Goal: Communication & Community: Participate in discussion

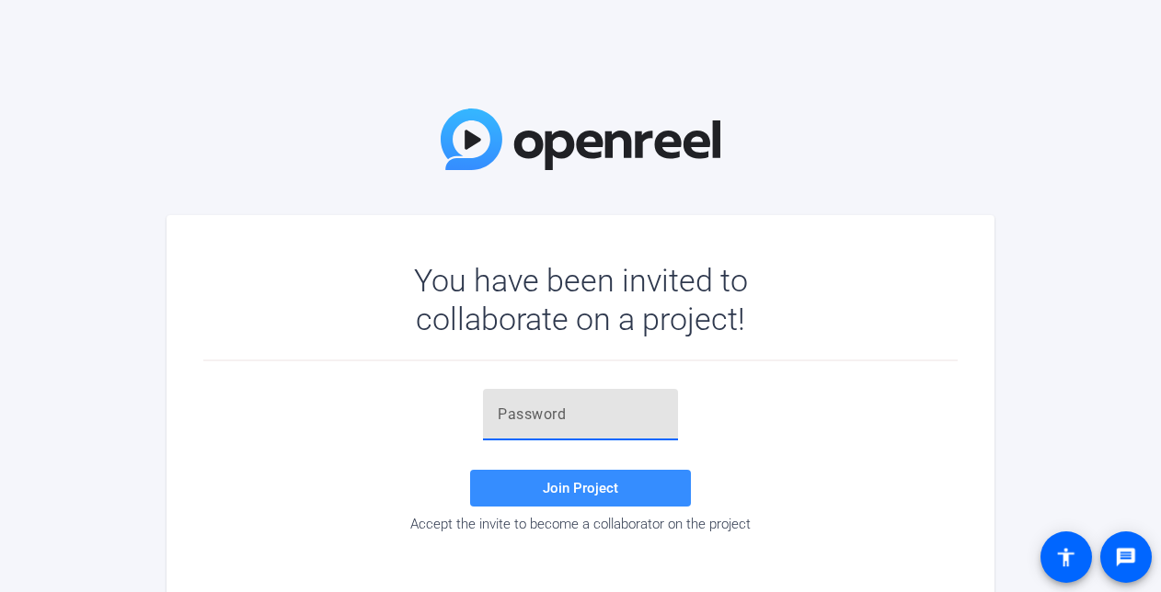
click at [547, 405] on input "text" at bounding box center [581, 415] width 166 height 22
paste input "t0]SG="
type input "t0]SG="
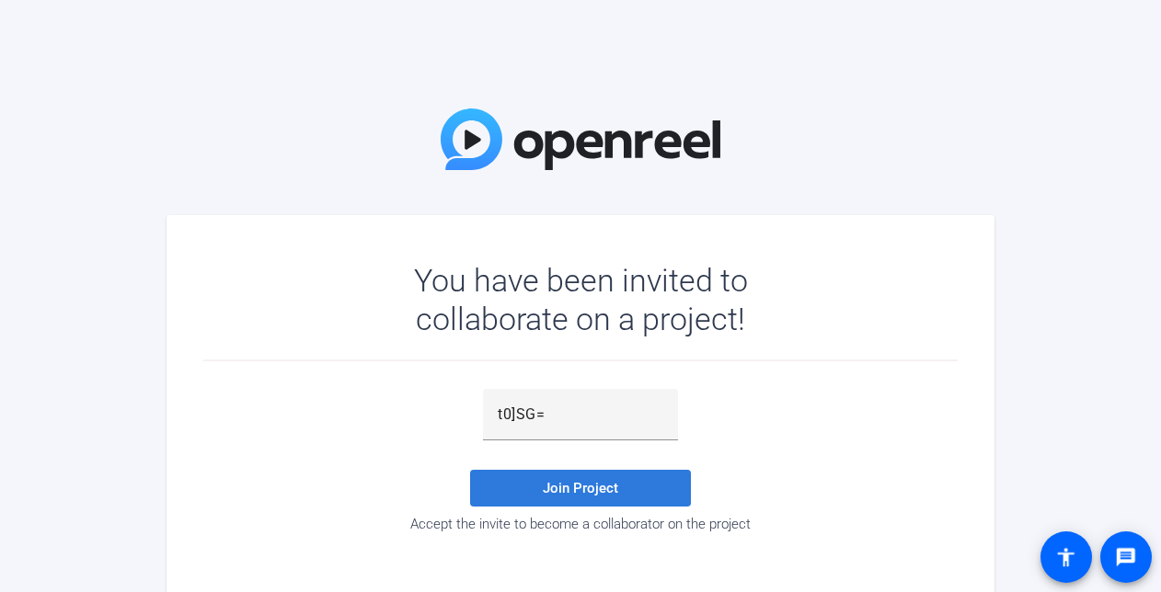
click at [570, 482] on span "Join Project" at bounding box center [580, 488] width 75 height 17
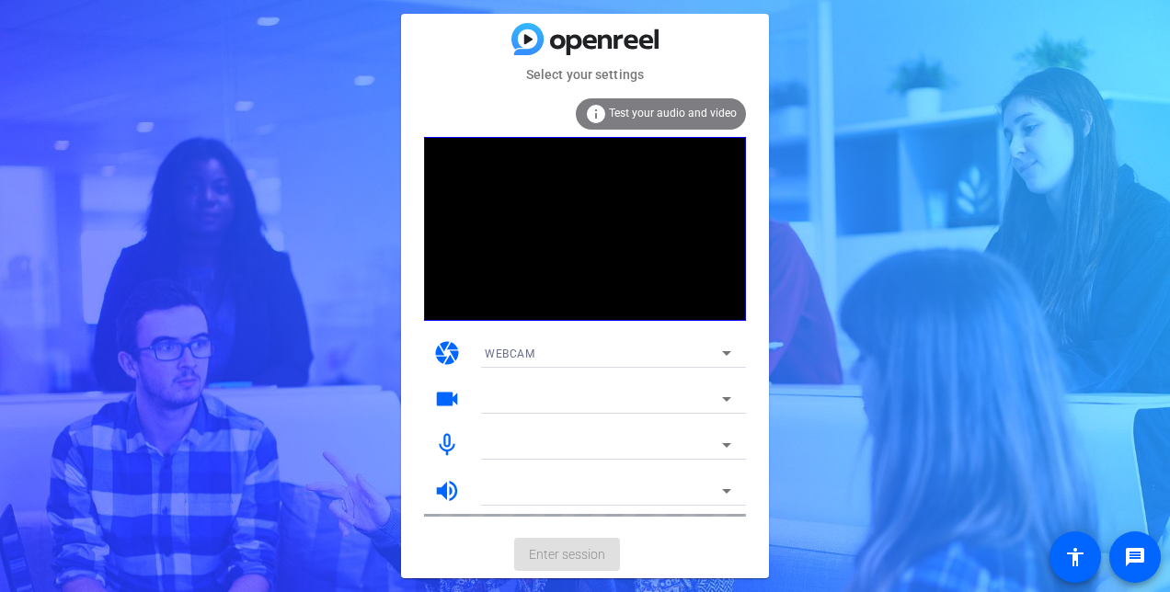
click at [651, 110] on span "Test your audio and video" at bounding box center [673, 113] width 128 height 13
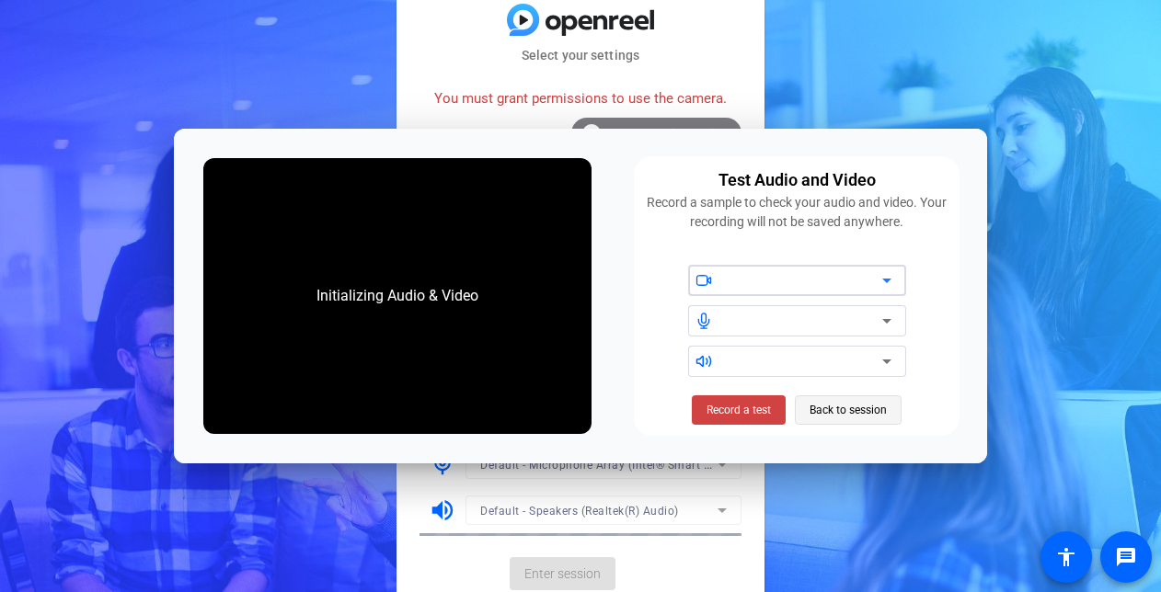
click at [887, 403] on span "Back to session" at bounding box center [847, 410] width 77 height 35
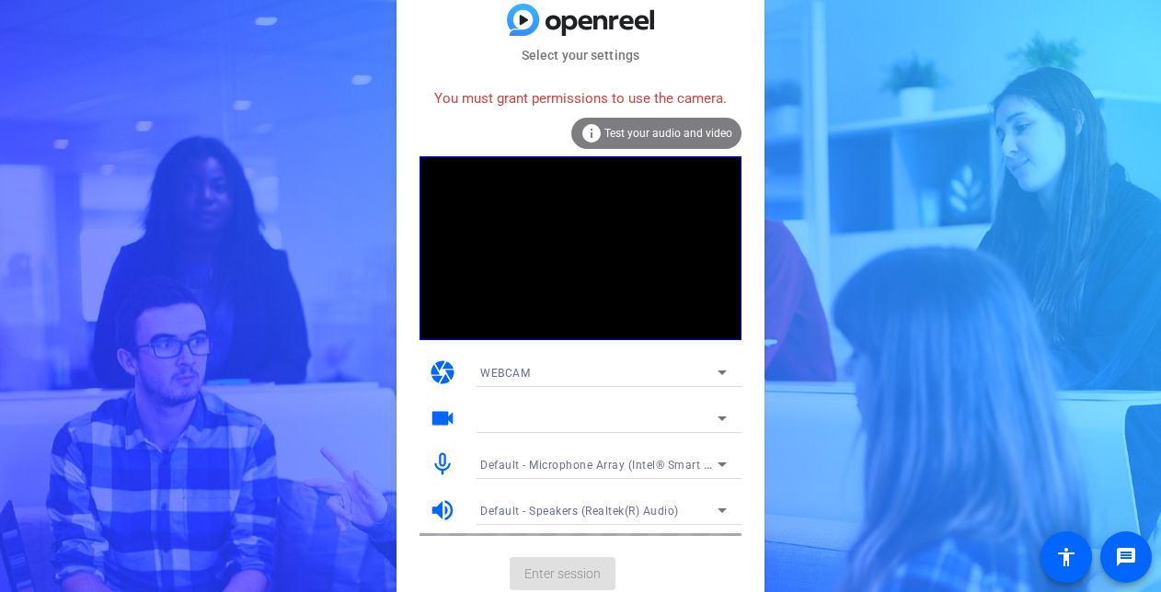
scroll to position [6, 0]
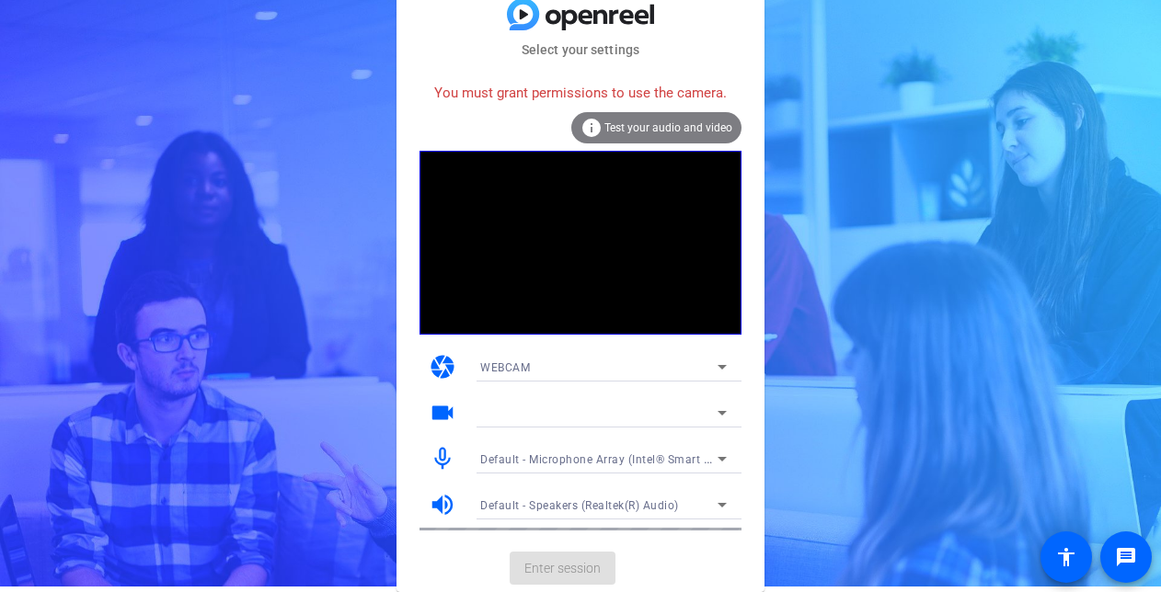
click at [565, 579] on mat-card-actions "Enter session" at bounding box center [580, 568] width 368 height 48
click at [699, 459] on span "Default - Microphone Array (Intel® Smart Sound Technology for Digital Microphon…" at bounding box center [708, 459] width 456 height 15
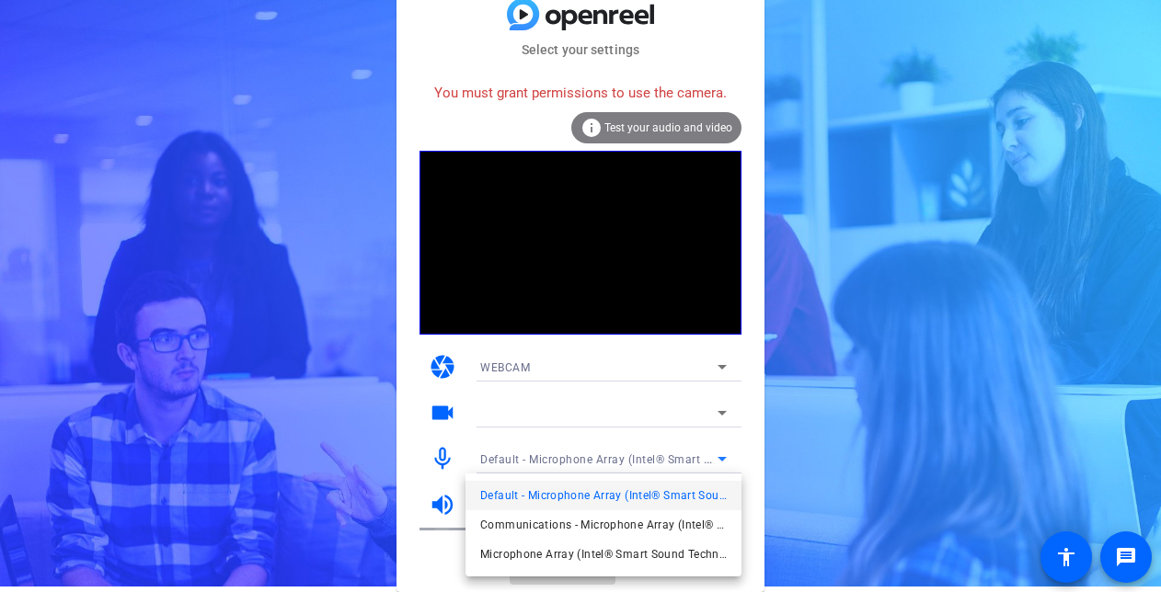
click at [699, 459] on div at bounding box center [580, 296] width 1161 height 592
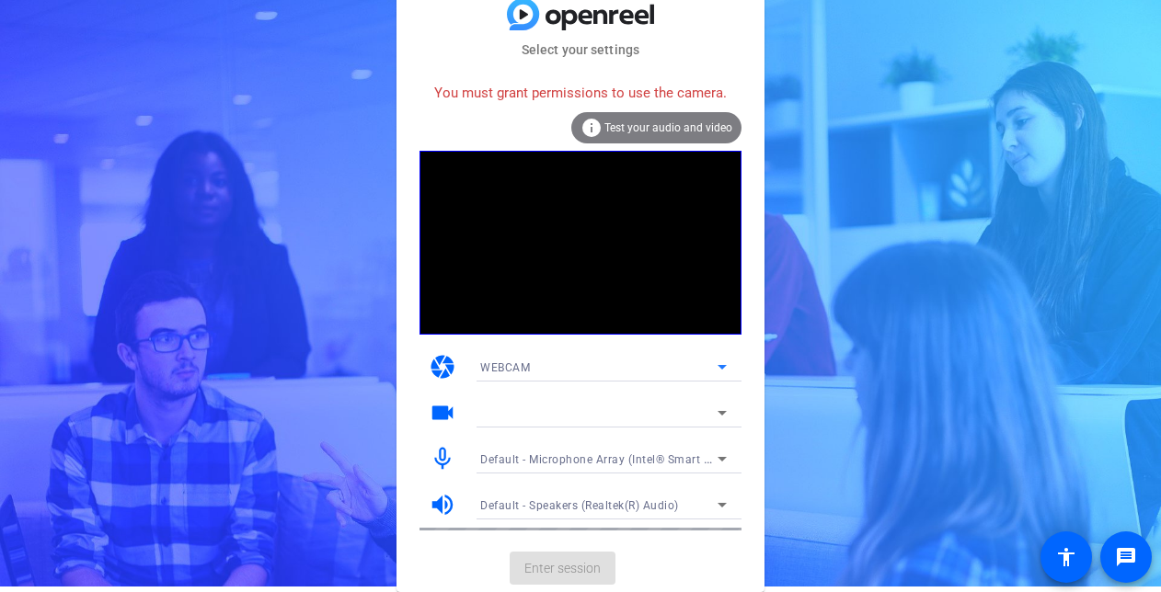
click at [717, 366] on icon at bounding box center [722, 367] width 22 height 22
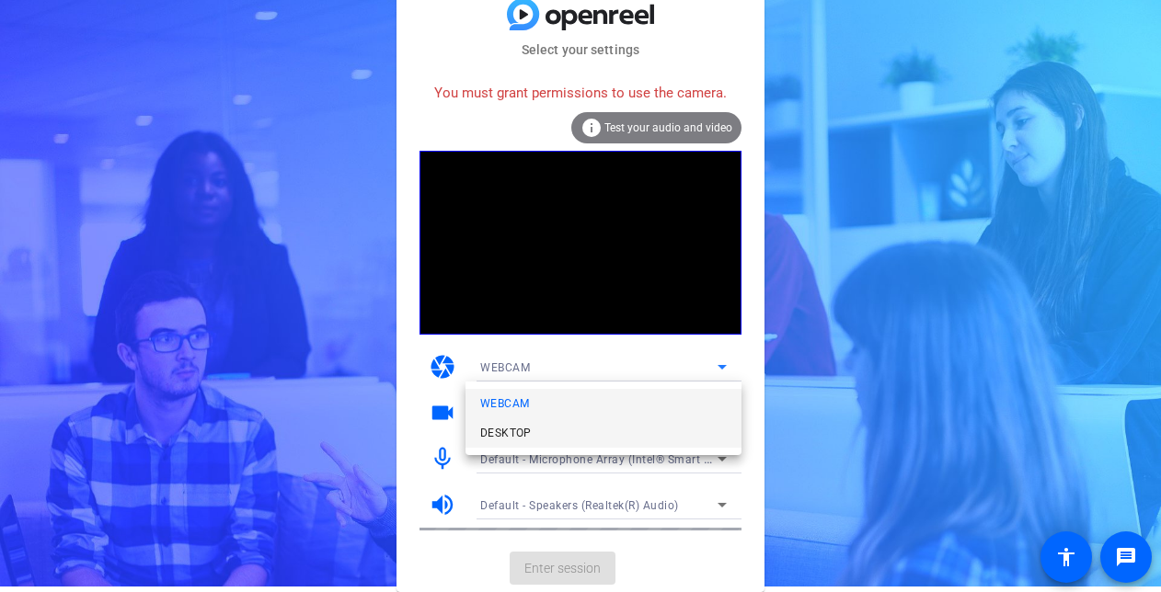
click at [676, 441] on mat-option "DESKTOP" at bounding box center [603, 432] width 276 height 29
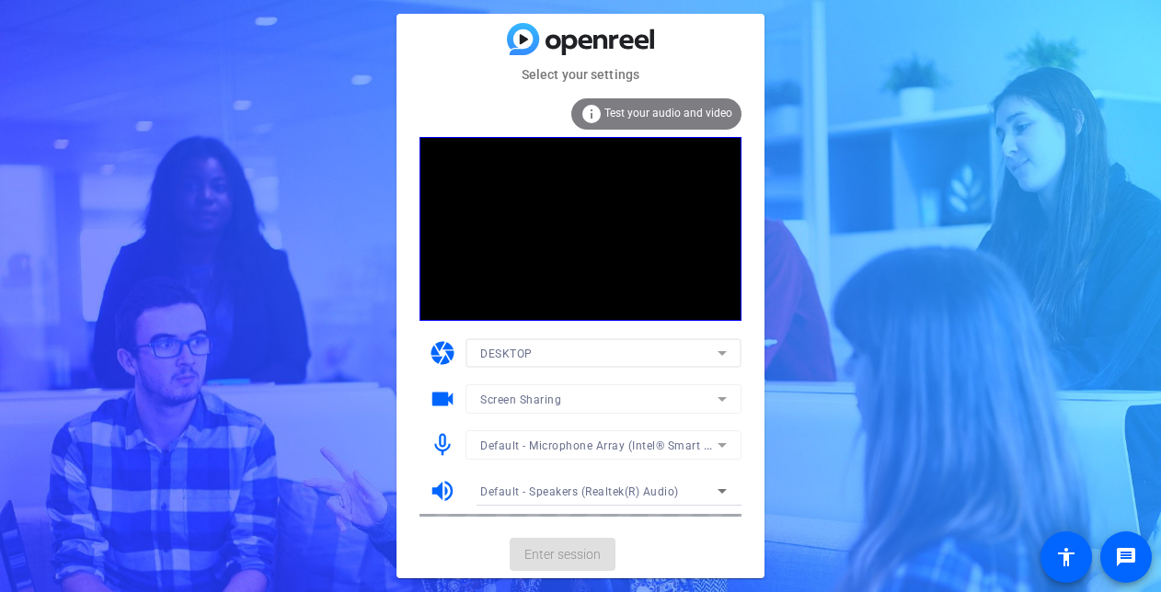
scroll to position [0, 0]
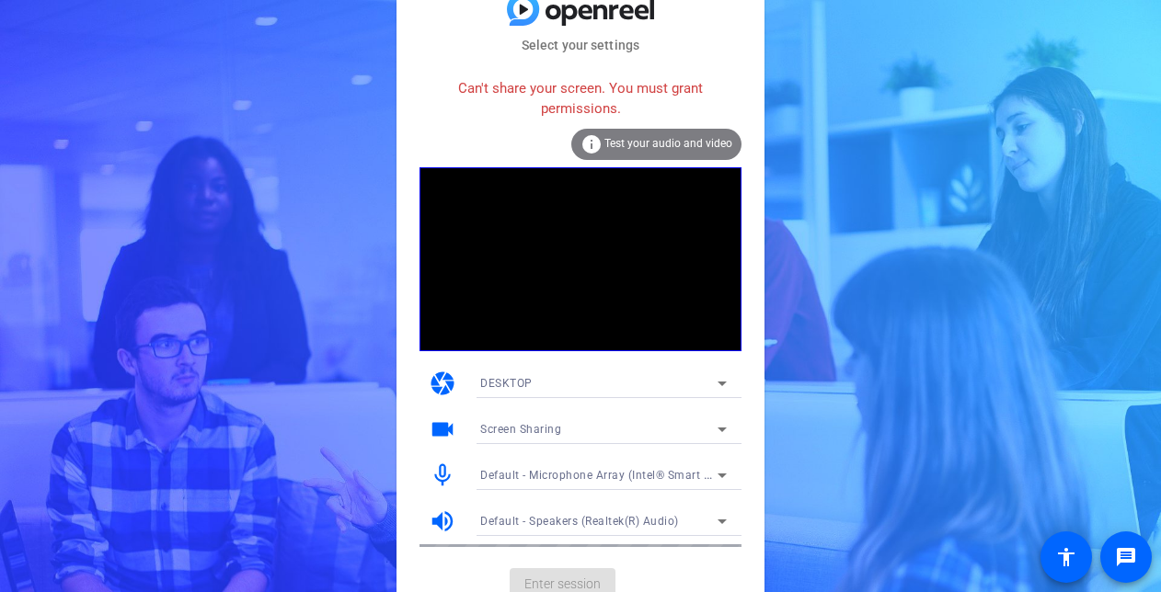
click at [725, 389] on icon at bounding box center [722, 383] width 22 height 22
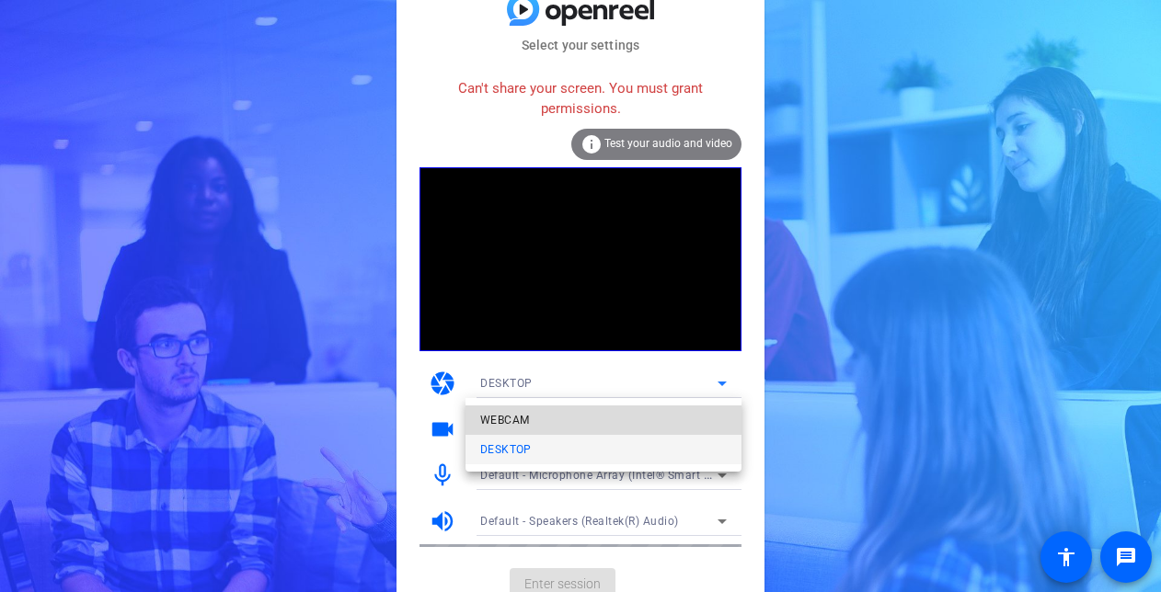
click at [701, 419] on mat-option "WEBCAM" at bounding box center [603, 420] width 276 height 29
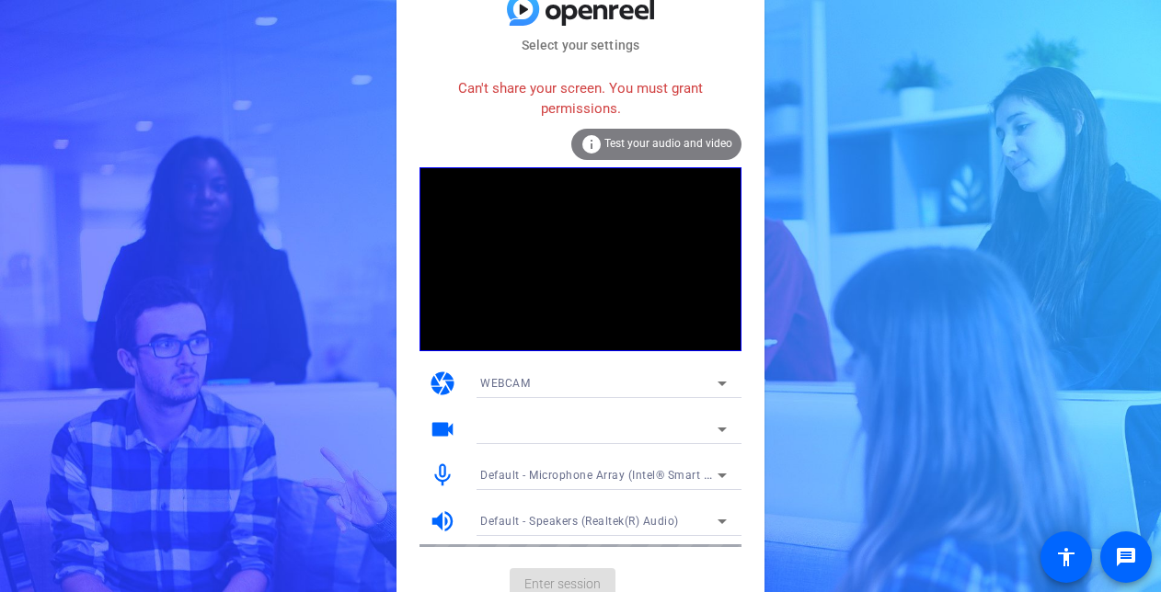
click at [584, 579] on mat-card-actions "Enter session" at bounding box center [580, 585] width 368 height 48
click at [307, 548] on div "Select your settings Can't share your screen. You must grant permissions. info …" at bounding box center [580, 296] width 1161 height 592
click at [515, 404] on div at bounding box center [603, 408] width 276 height 20
click at [655, 149] on span "Test your audio and video" at bounding box center [668, 143] width 128 height 13
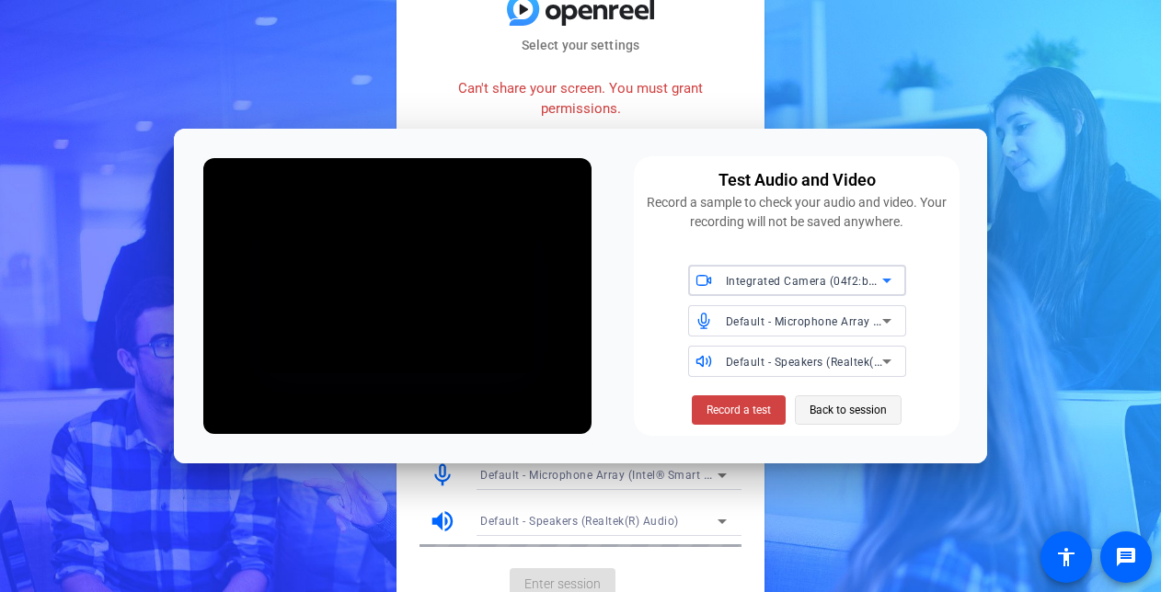
click at [820, 408] on span "Back to session" at bounding box center [847, 410] width 77 height 35
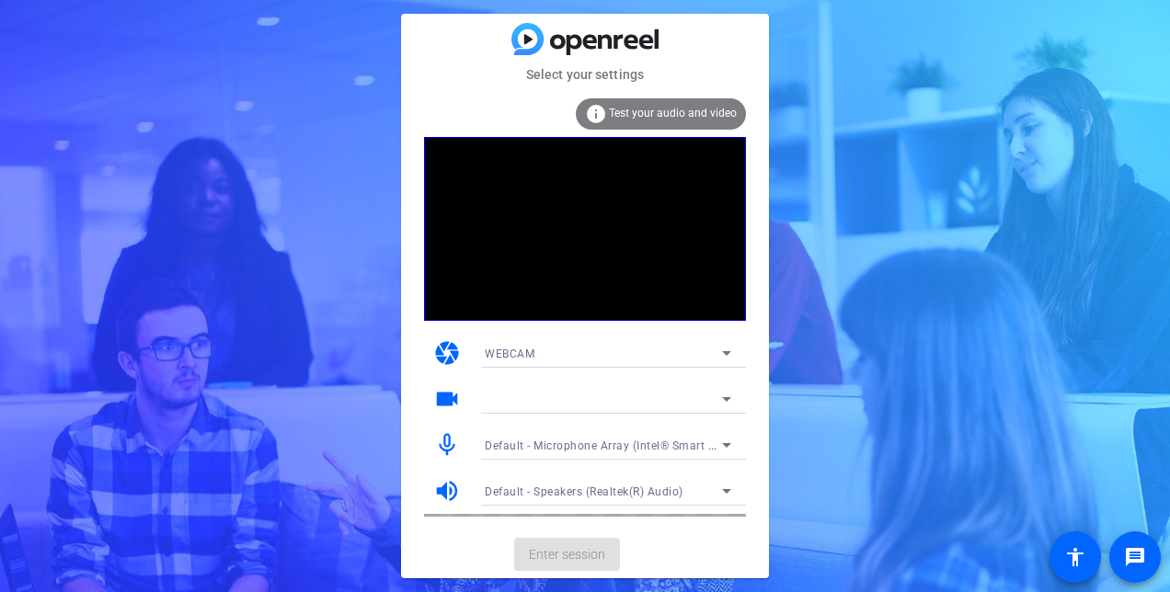
click at [565, 559] on mat-card-actions "Enter session" at bounding box center [585, 555] width 368 height 48
click at [561, 403] on div at bounding box center [603, 399] width 237 height 22
click at [568, 558] on mat-card-actions "Enter session" at bounding box center [585, 555] width 368 height 48
click at [578, 74] on mat-card-subtitle "Select your settings" at bounding box center [585, 74] width 368 height 20
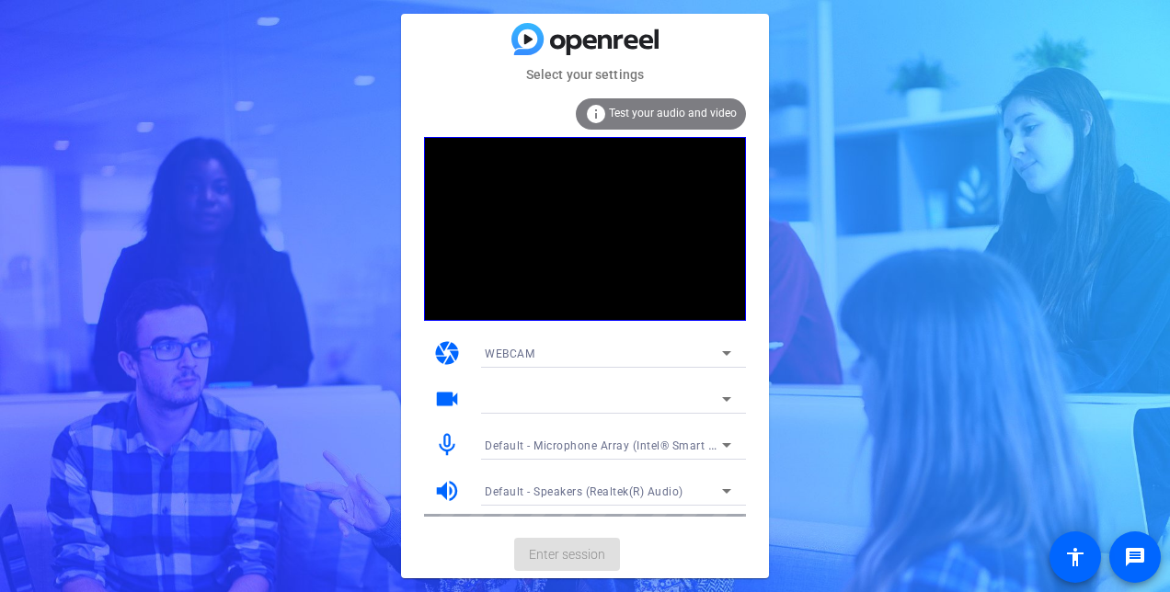
click at [718, 401] on icon at bounding box center [727, 399] width 22 height 22
click at [724, 400] on icon at bounding box center [727, 399] width 22 height 22
click at [450, 401] on mat-icon "videocam" at bounding box center [447, 399] width 28 height 28
click at [526, 410] on div at bounding box center [603, 399] width 237 height 22
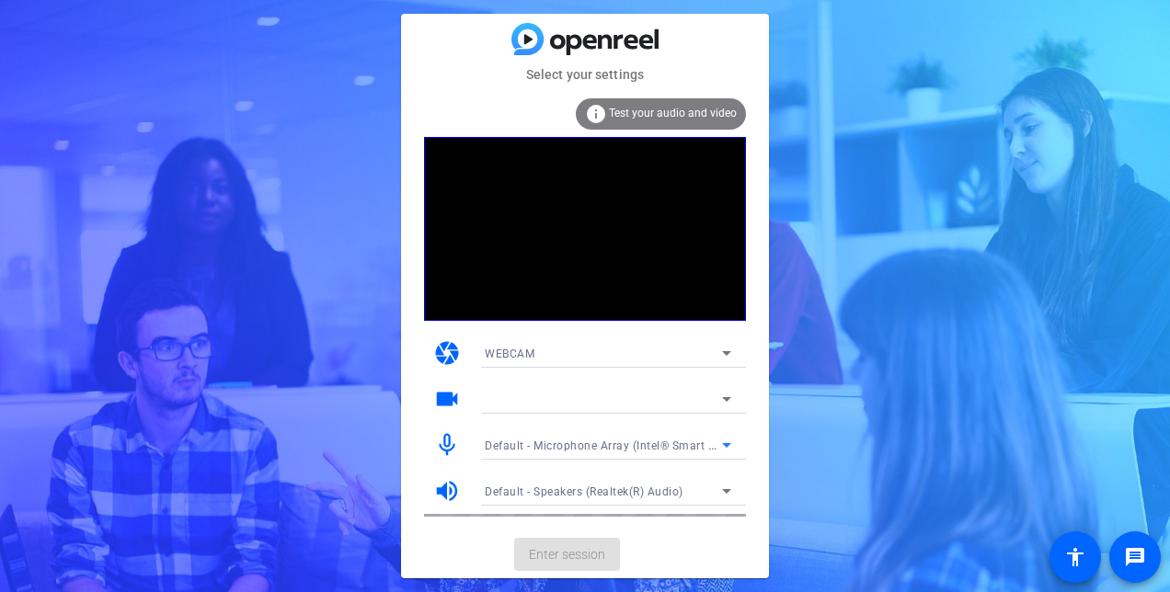
click at [543, 440] on span "Default - Microphone Array (Intel® Smart Sound Technology for Digital Microphon…" at bounding box center [713, 445] width 456 height 15
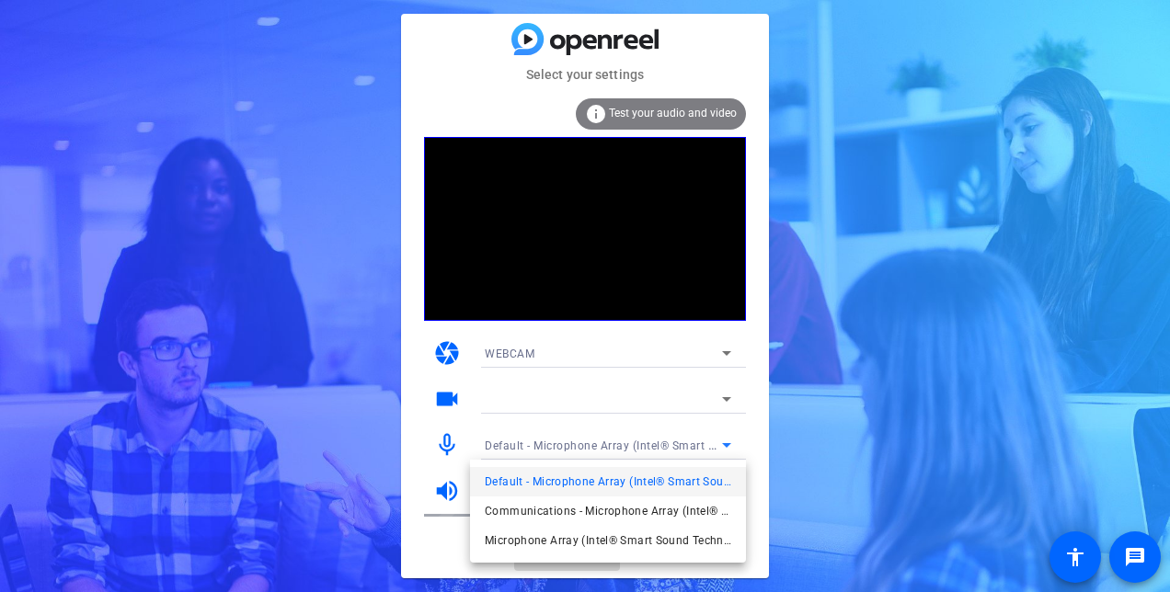
click at [543, 440] on div at bounding box center [585, 296] width 1170 height 592
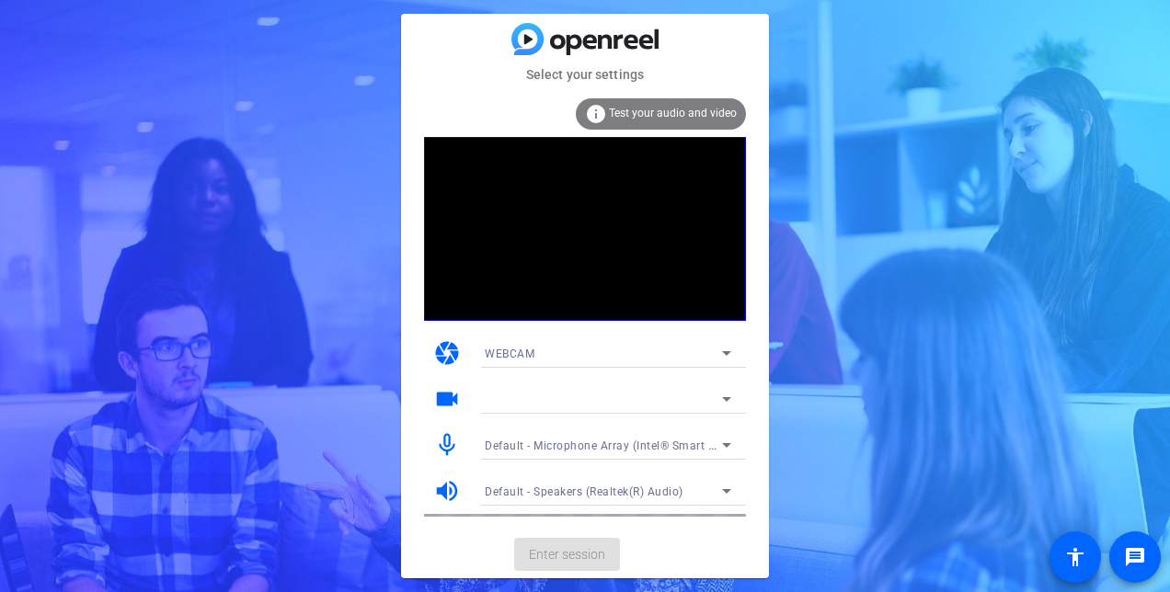
click at [548, 487] on span "Default - Speakers (Realtek(R) Audio)" at bounding box center [584, 492] width 199 height 13
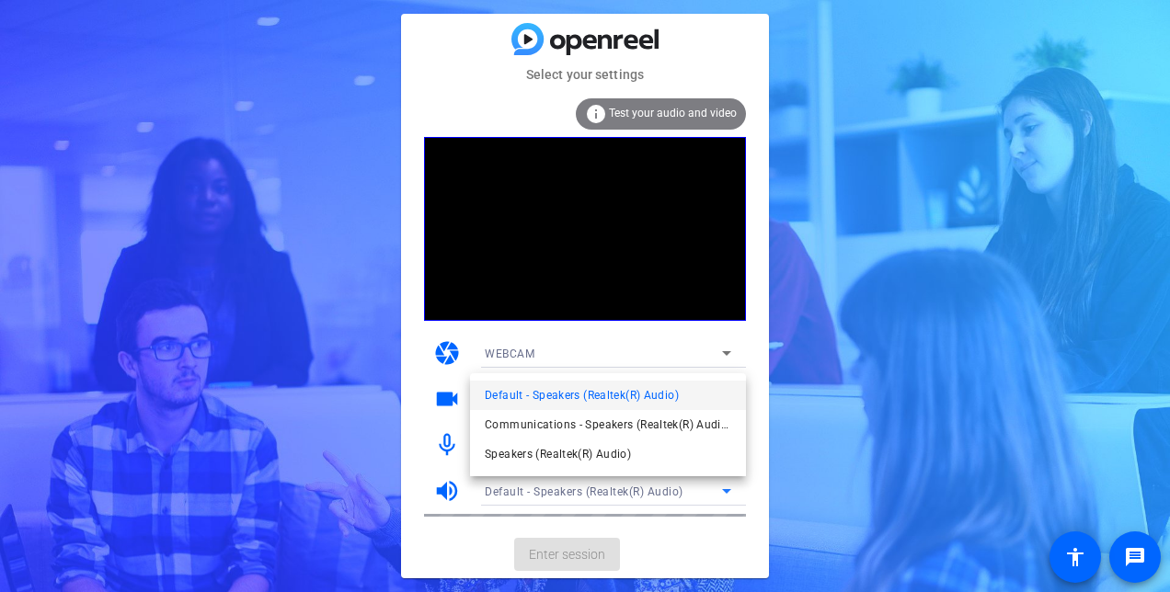
click at [548, 487] on div at bounding box center [585, 296] width 1170 height 592
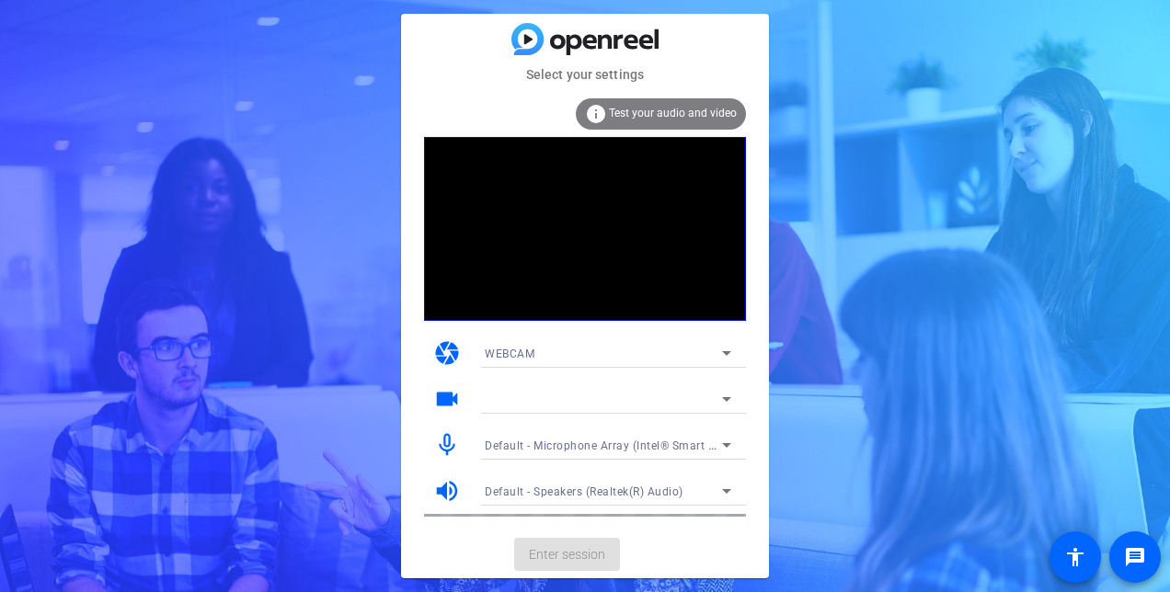
click at [561, 561] on mat-card-actions "Enter session" at bounding box center [585, 555] width 368 height 48
click at [644, 92] on mat-card-content "info Test your audio and video camera WEBCAM videocam mic_none Default - Microp…" at bounding box center [585, 308] width 368 height 446
click at [651, 114] on span "Test your audio and video" at bounding box center [673, 113] width 128 height 13
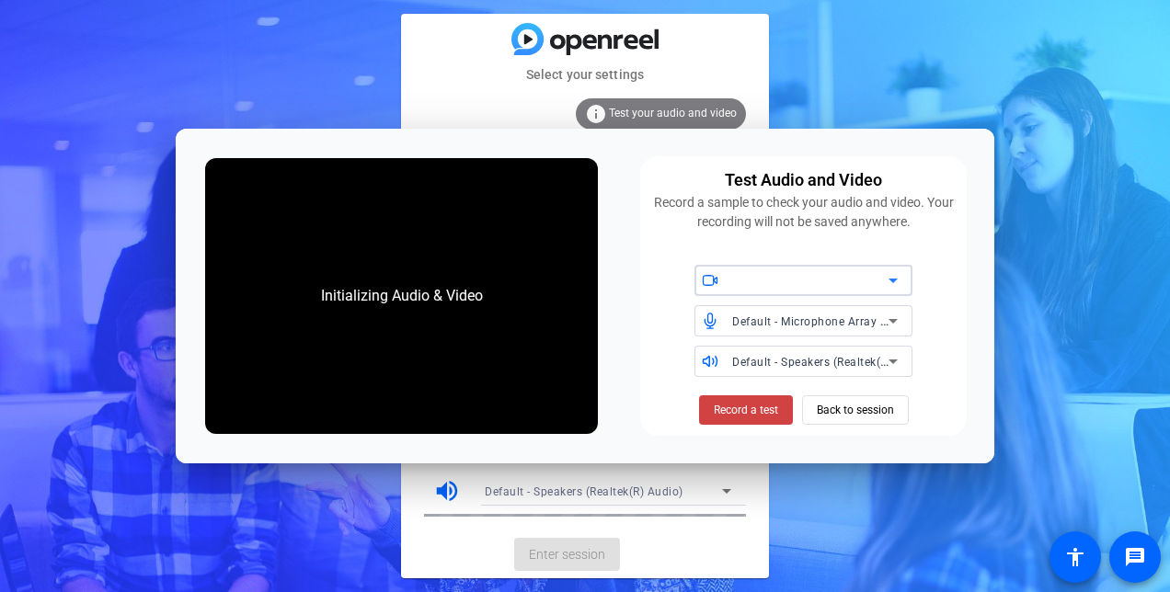
click at [787, 278] on div at bounding box center [810, 280] width 156 height 22
click at [894, 277] on icon at bounding box center [893, 280] width 22 height 22
click at [738, 413] on span "Record a test" at bounding box center [746, 410] width 64 height 17
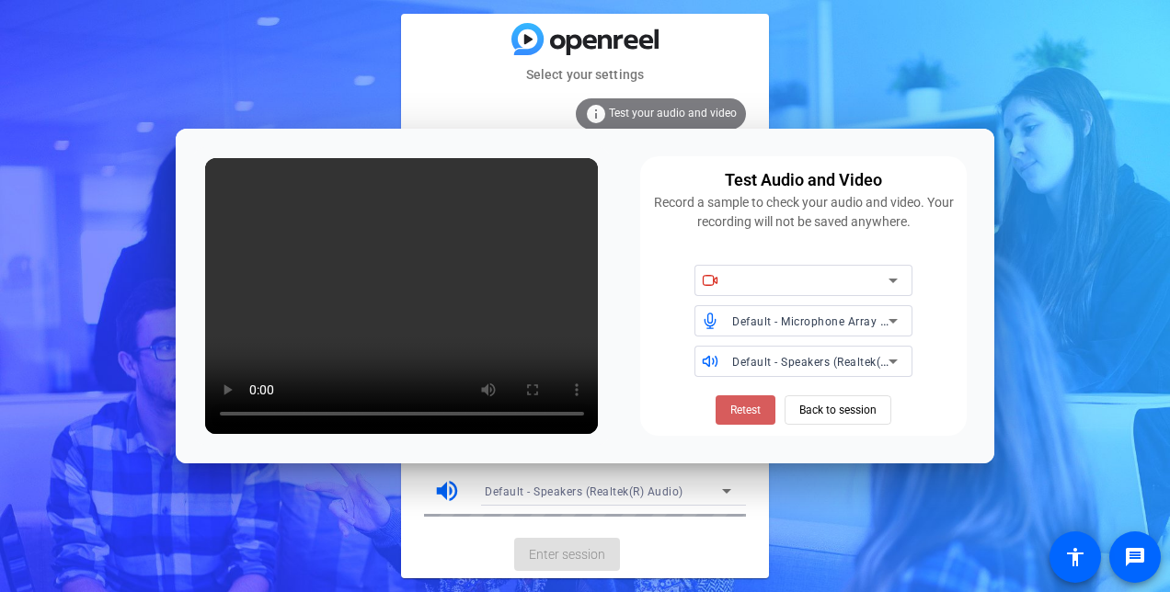
click at [735, 412] on span "Retest" at bounding box center [745, 410] width 30 height 17
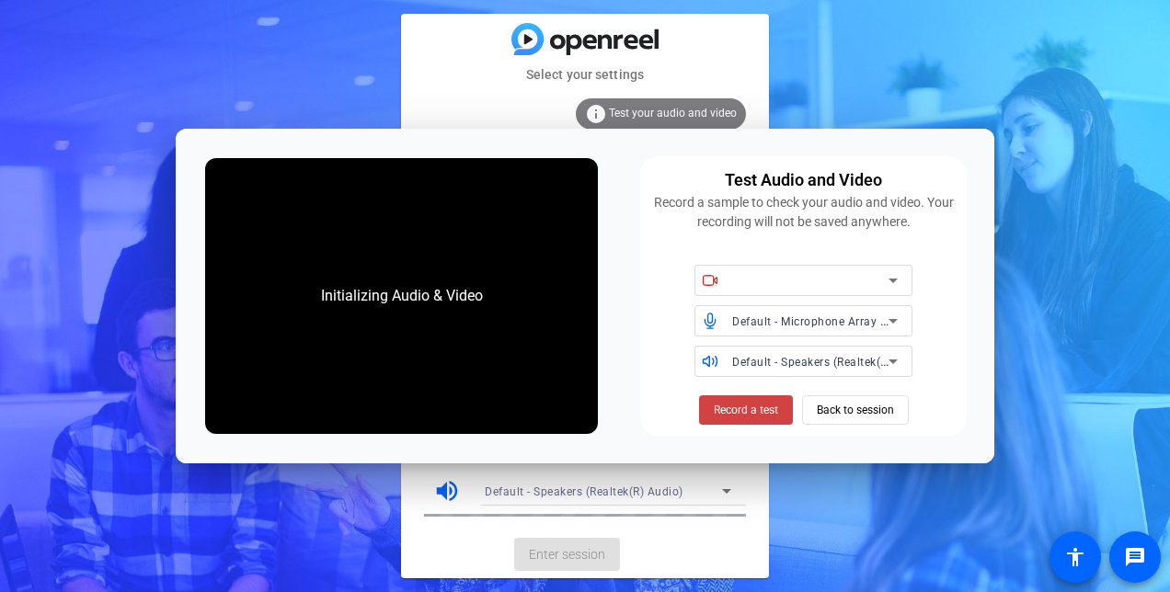
drag, startPoint x: 735, startPoint y: 412, endPoint x: 887, endPoint y: 278, distance: 202.6
click at [887, 278] on div "Test Audio and Video Record a sample to check your audio and video. Your record…" at bounding box center [803, 296] width 326 height 280
click at [887, 278] on icon at bounding box center [893, 280] width 22 height 22
click at [896, 280] on icon at bounding box center [892, 281] width 9 height 5
click at [844, 403] on span "Back to session" at bounding box center [855, 410] width 77 height 35
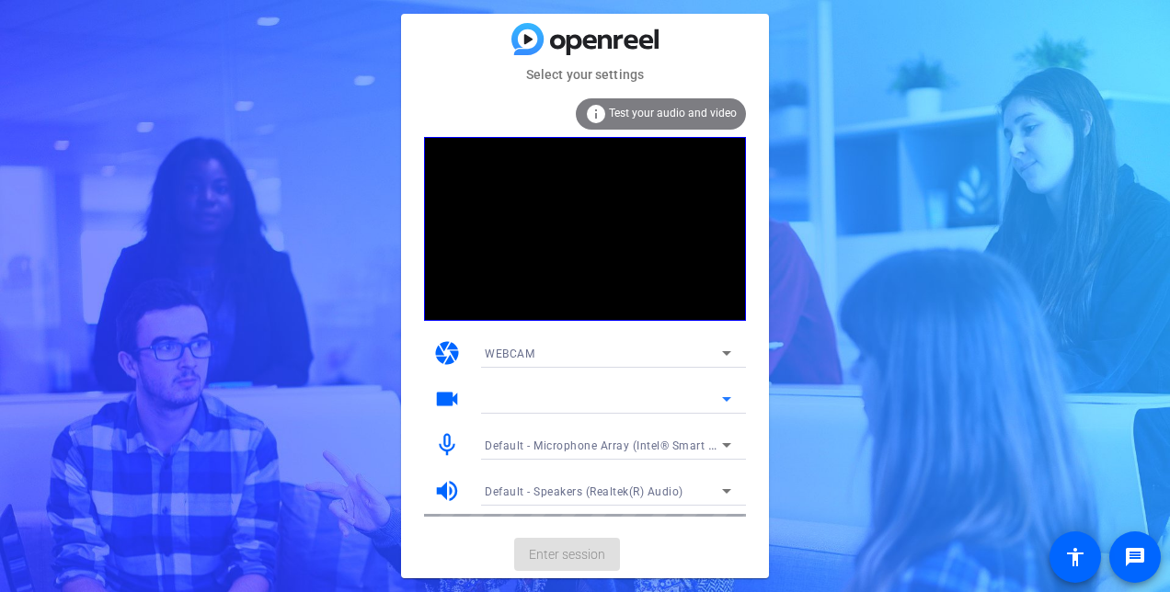
click at [730, 399] on icon at bounding box center [727, 399] width 22 height 22
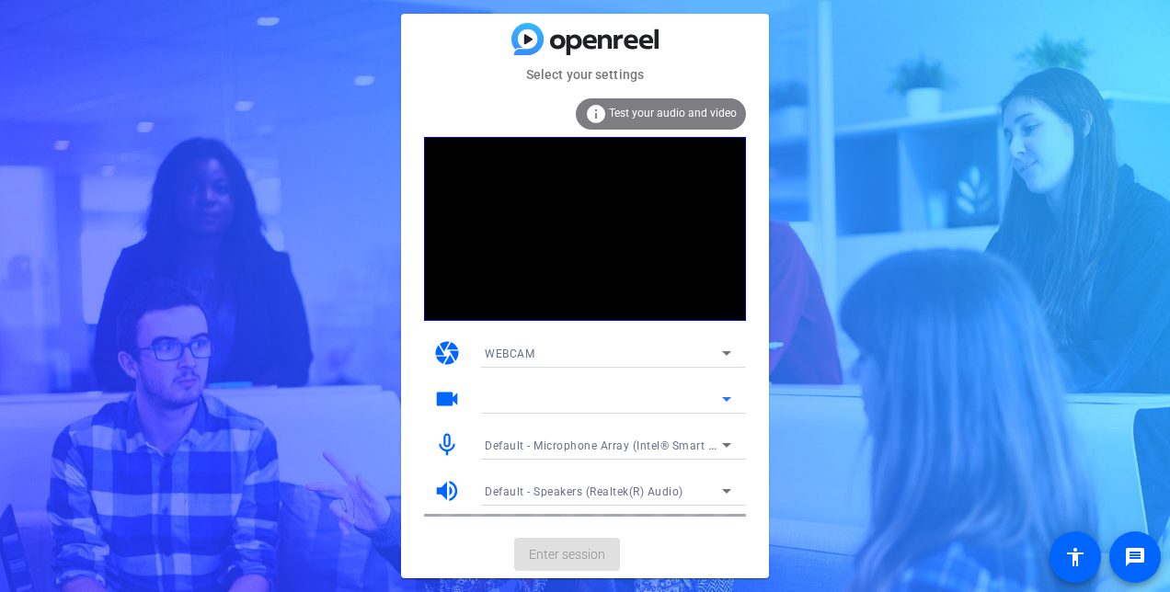
click at [730, 399] on icon at bounding box center [727, 399] width 22 height 22
click at [596, 546] on mat-card-actions "Enter session" at bounding box center [585, 555] width 368 height 48
click at [562, 393] on div at bounding box center [603, 399] width 237 height 22
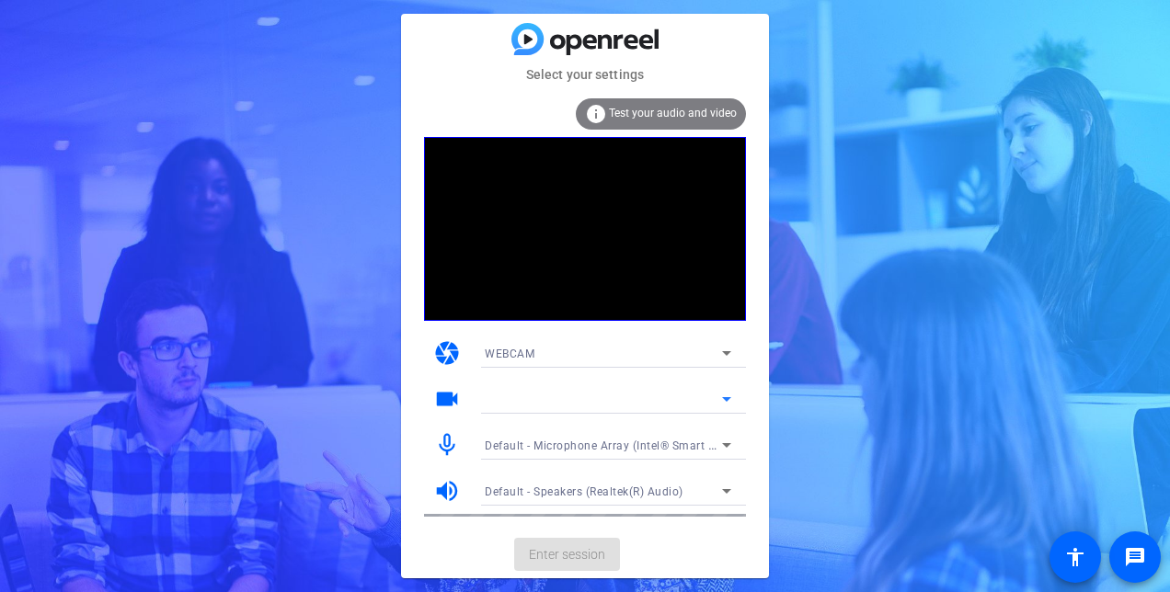
click at [725, 354] on icon at bounding box center [726, 353] width 9 height 5
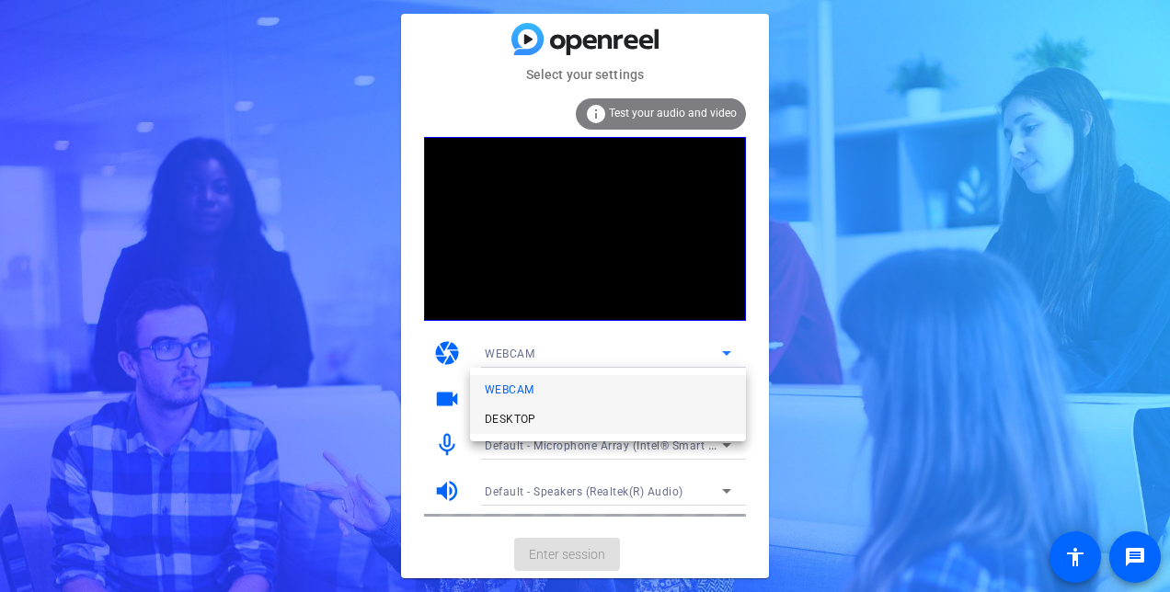
click at [596, 425] on mat-option "DESKTOP" at bounding box center [608, 419] width 276 height 29
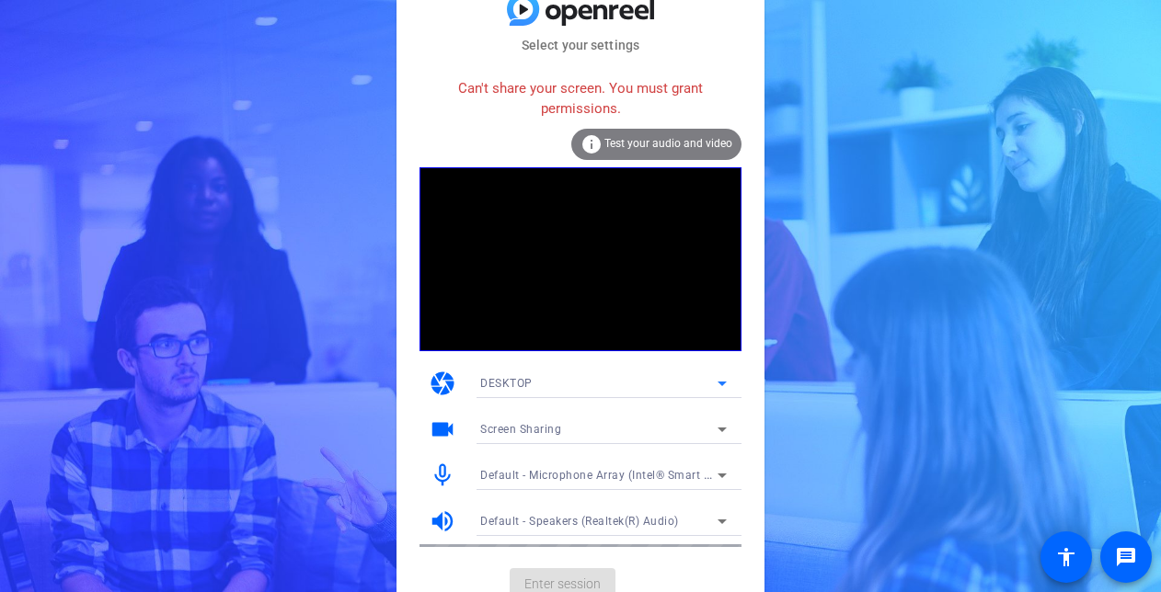
click at [727, 379] on icon at bounding box center [722, 383] width 22 height 22
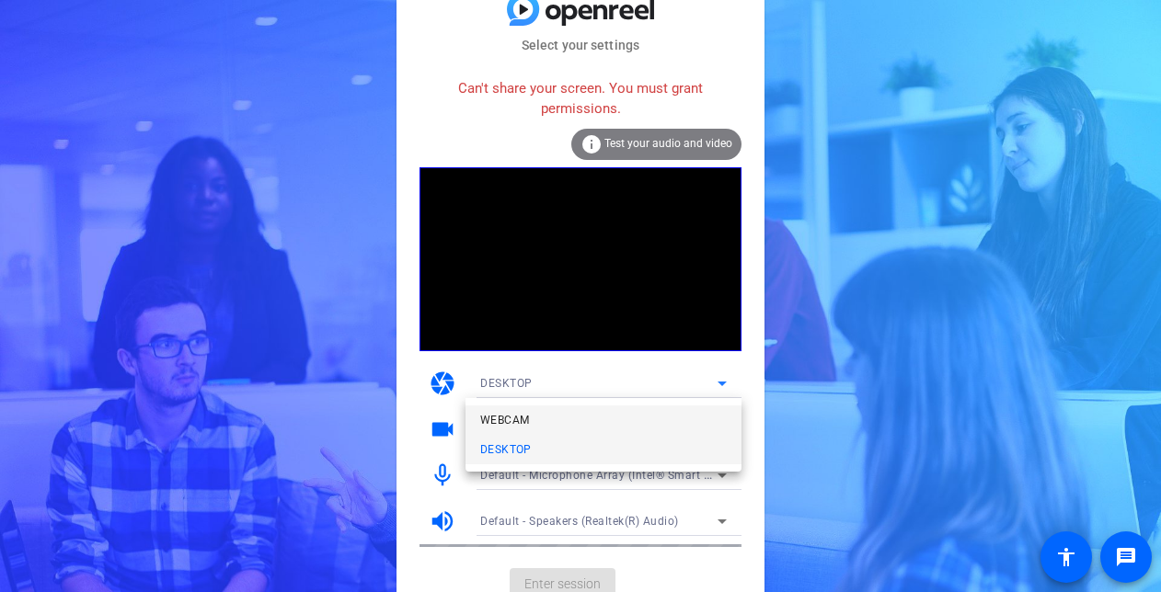
click at [675, 408] on mat-option "WEBCAM" at bounding box center [603, 420] width 276 height 29
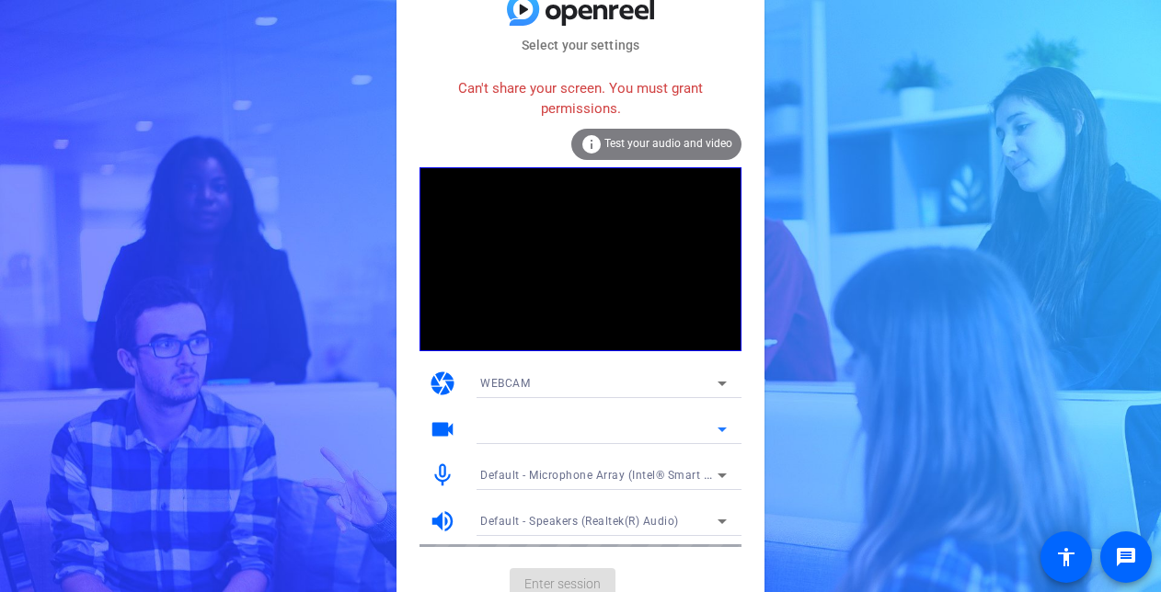
click at [716, 428] on icon at bounding box center [722, 429] width 22 height 22
click at [721, 433] on icon at bounding box center [722, 429] width 22 height 22
click at [221, 316] on div "Select your settings Can't share your screen. You must grant permissions. info …" at bounding box center [580, 296] width 1161 height 592
click at [722, 424] on icon at bounding box center [722, 429] width 22 height 22
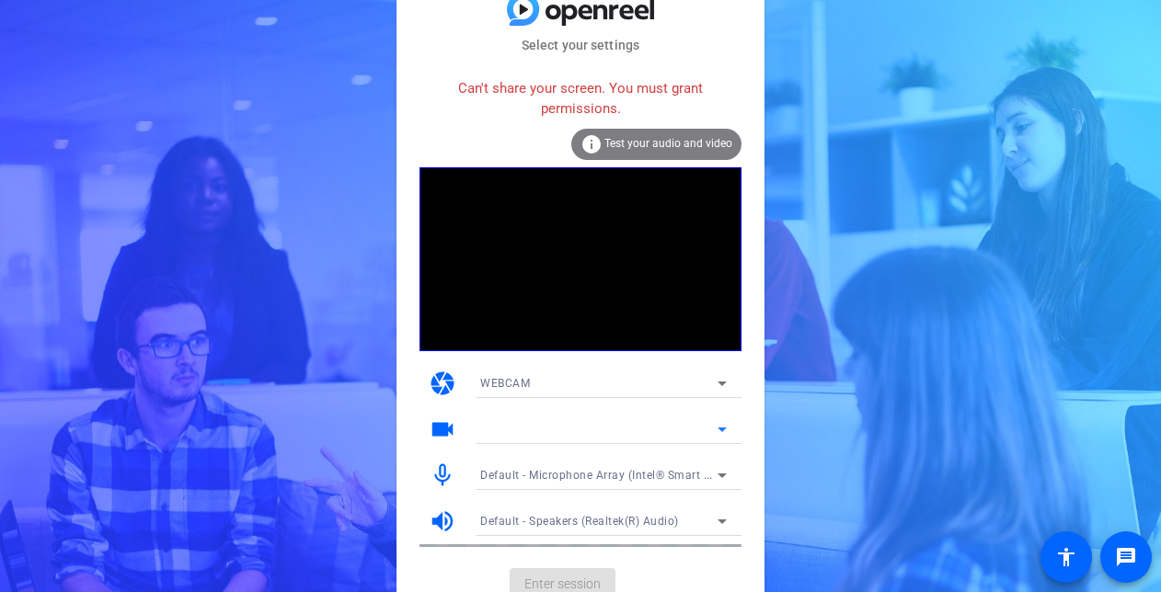
click at [722, 424] on icon at bounding box center [722, 429] width 22 height 22
click at [675, 143] on span "Test your audio and video" at bounding box center [668, 143] width 128 height 13
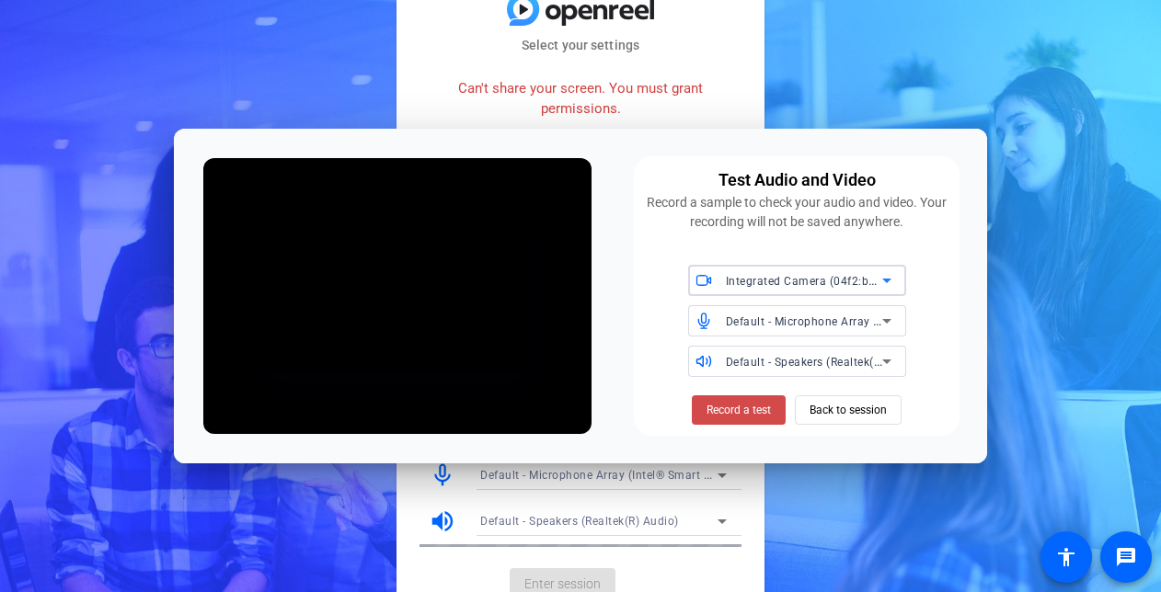
click at [743, 415] on span "Record a test" at bounding box center [738, 410] width 64 height 17
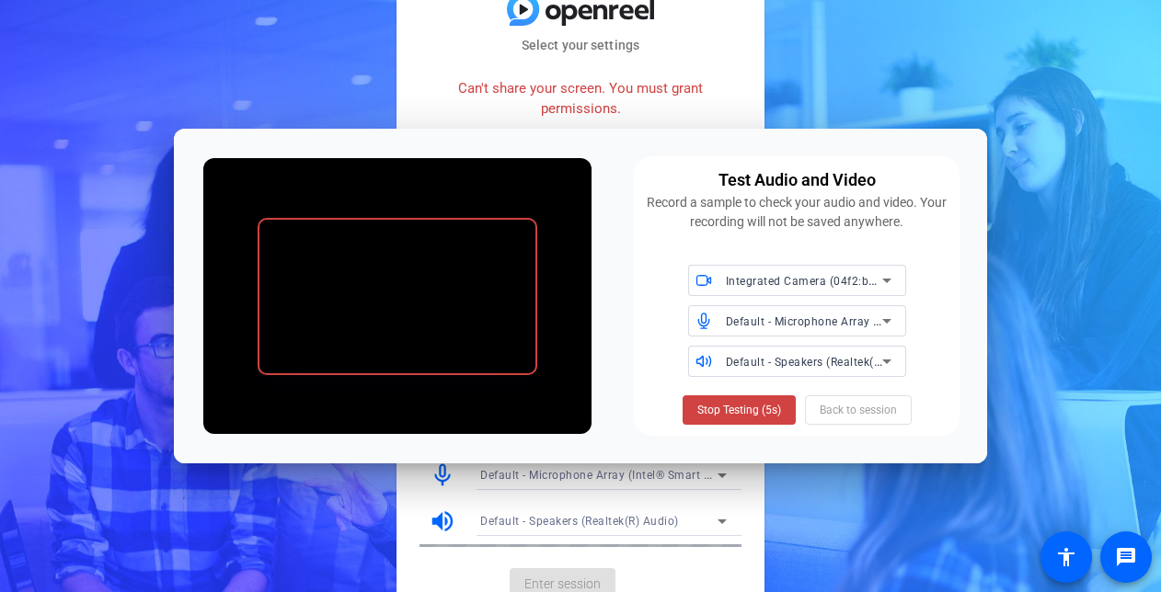
click at [743, 415] on span "Stop Testing (5s)" at bounding box center [739, 410] width 84 height 17
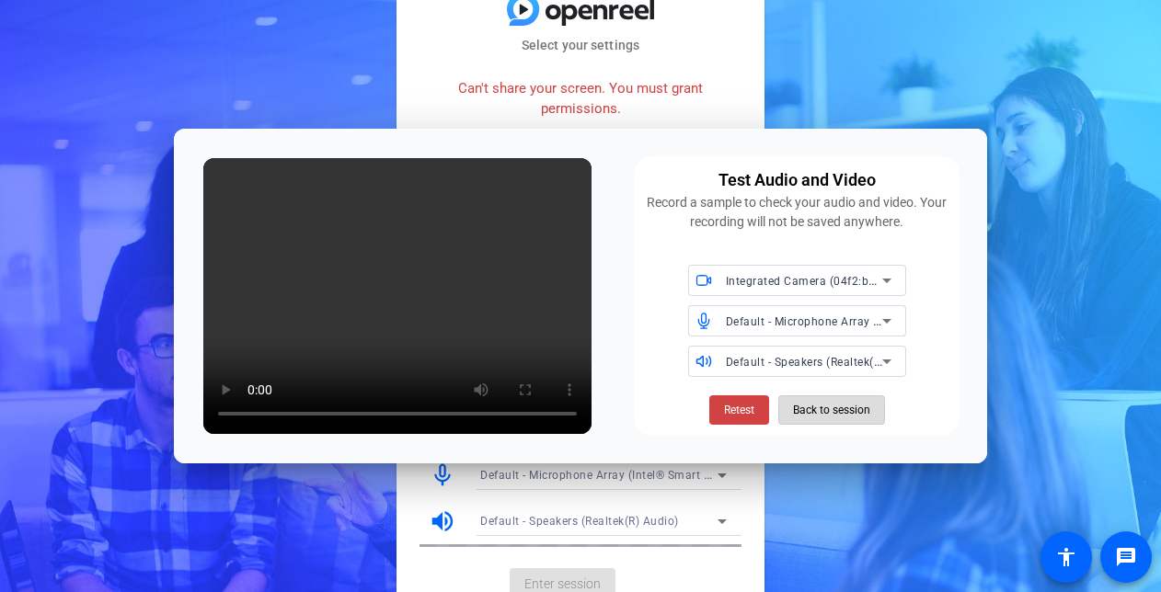
click at [840, 414] on span "Back to session" at bounding box center [831, 410] width 77 height 35
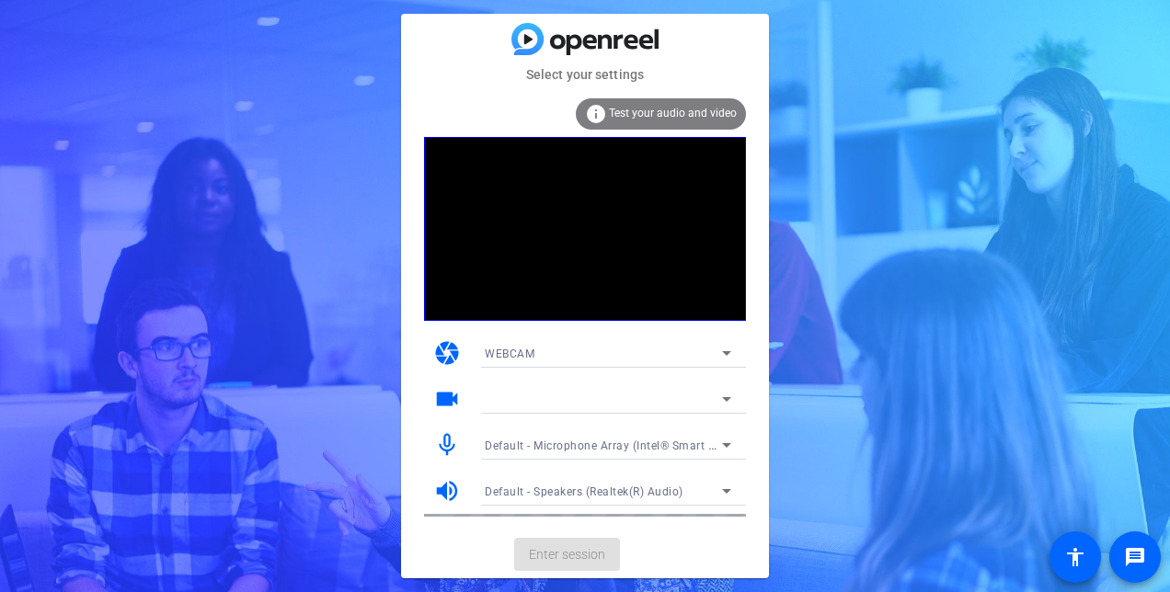
click at [729, 404] on icon at bounding box center [727, 399] width 22 height 22
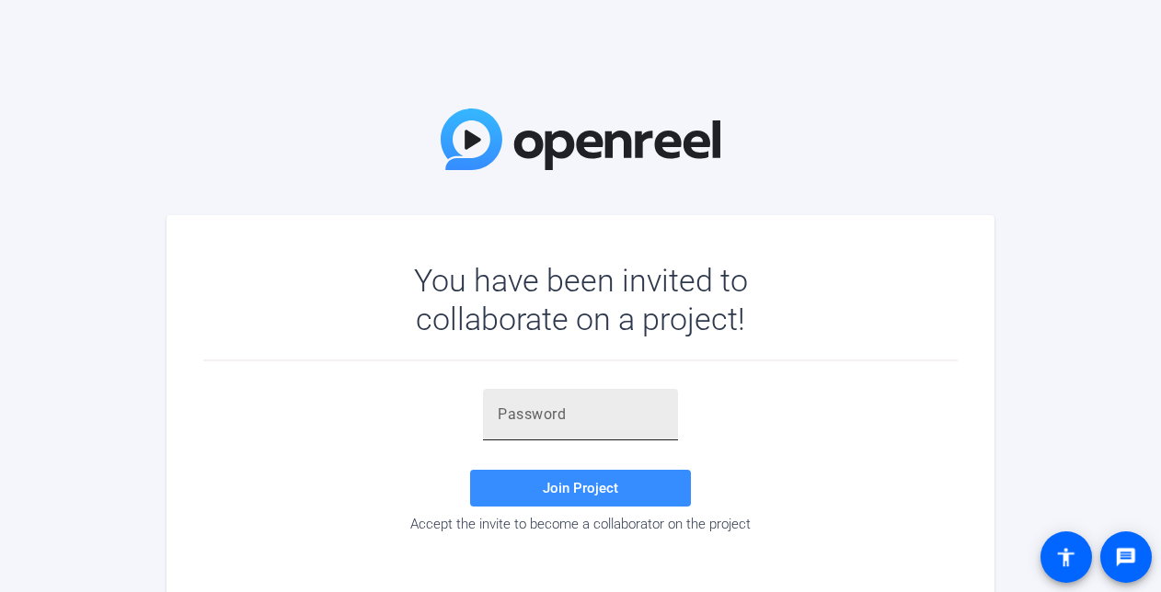
click at [552, 399] on div at bounding box center [581, 415] width 166 height 52
paste input "t0]SG="
type input "t0]SG="
click at [539, 493] on span at bounding box center [580, 488] width 221 height 44
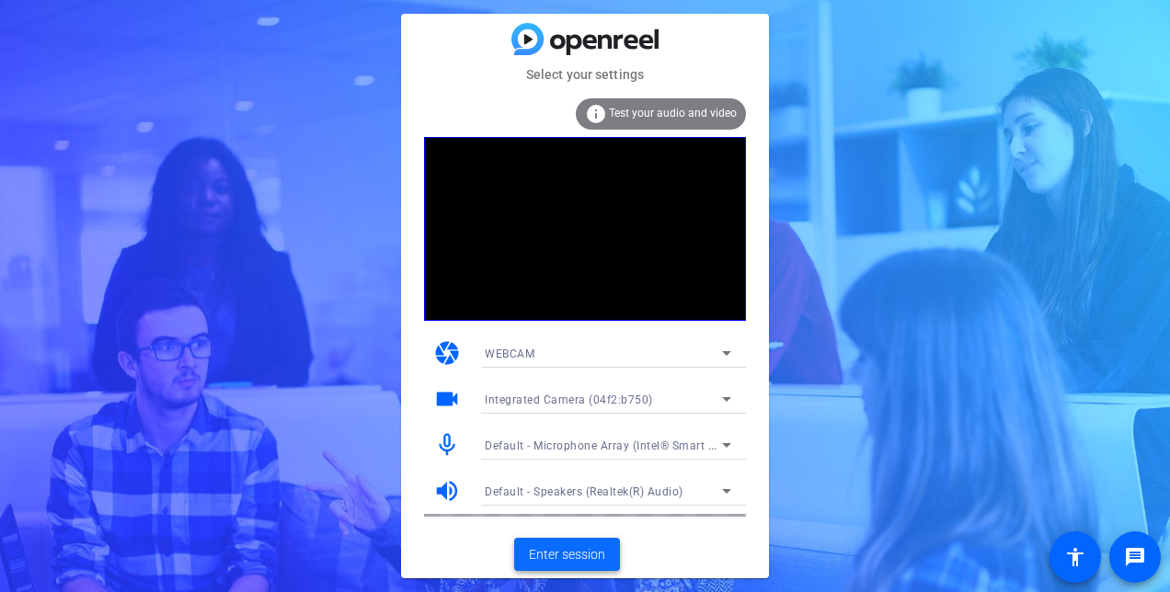
click at [585, 565] on span at bounding box center [567, 554] width 106 height 44
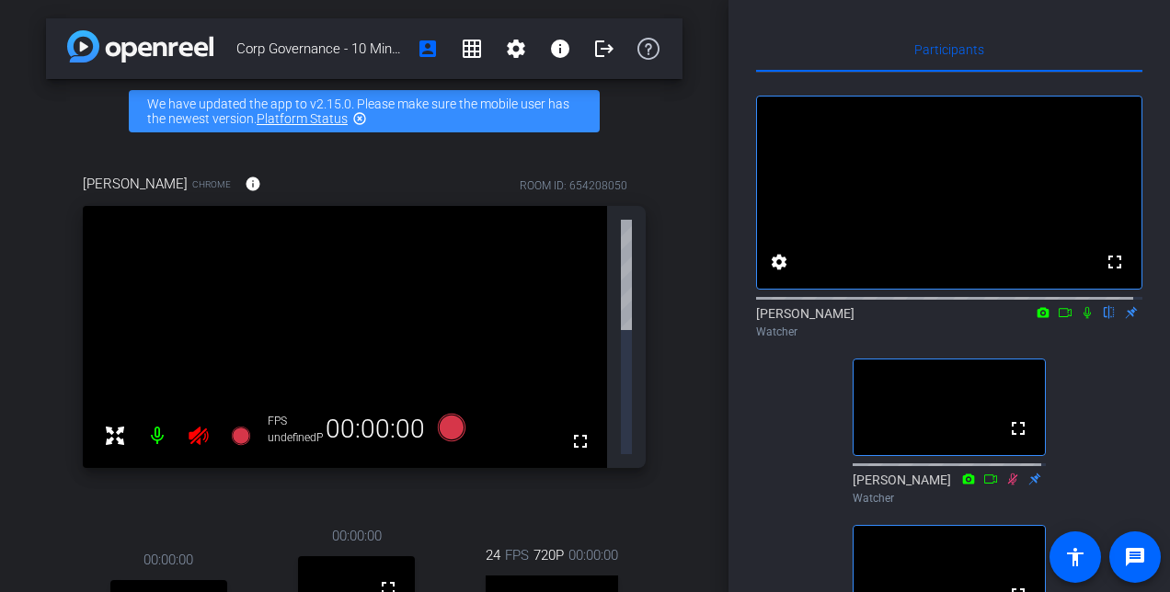
click at [1059, 319] on icon at bounding box center [1065, 312] width 15 height 13
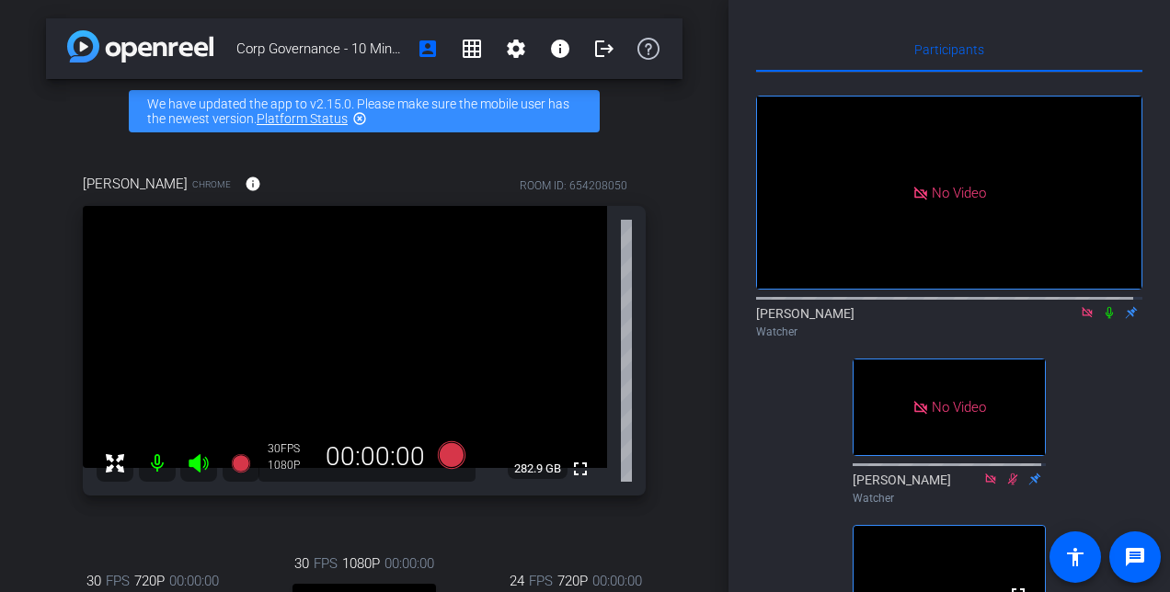
click at [1102, 319] on icon at bounding box center [1109, 312] width 15 height 13
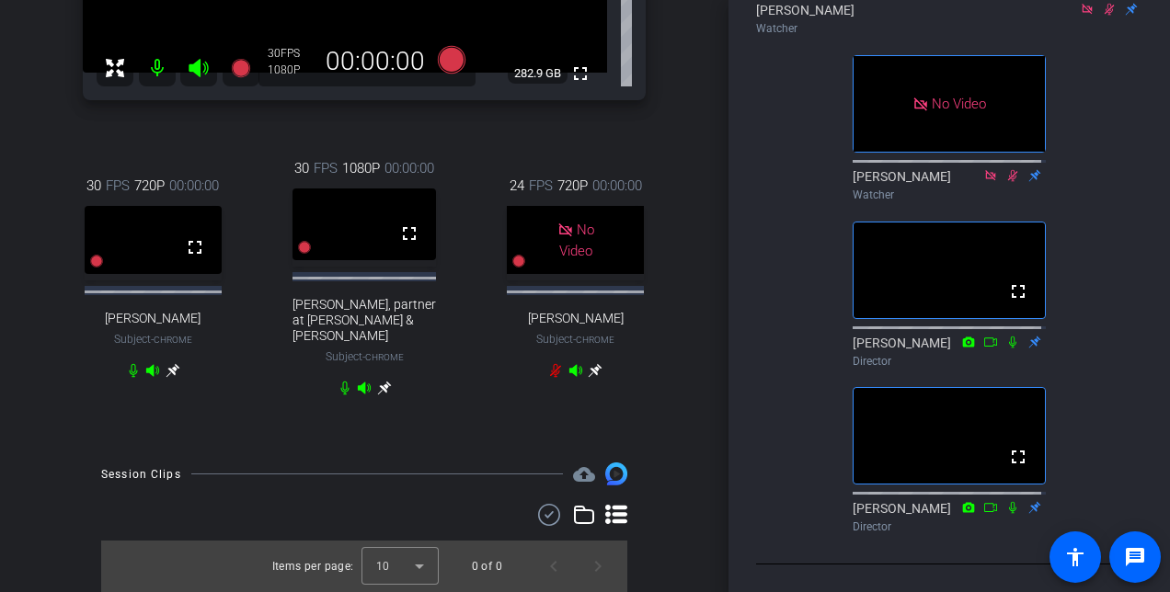
scroll to position [429, 0]
click at [52, 407] on div "Beth Boland Chrome info ROOM ID: 654208050 fullscreen 282.9 GB 30 FPS 1080P 00:…" at bounding box center [364, 96] width 636 height 696
click at [28, 384] on div "Corp Governance - 10 Minute Interview account_box grid_on settings info logout …" at bounding box center [364, 296] width 728 height 592
click at [56, 364] on div "30 FPS 720P 00:00:00 fullscreen Chris Converse Subject - Chrome" at bounding box center [153, 276] width 198 height 263
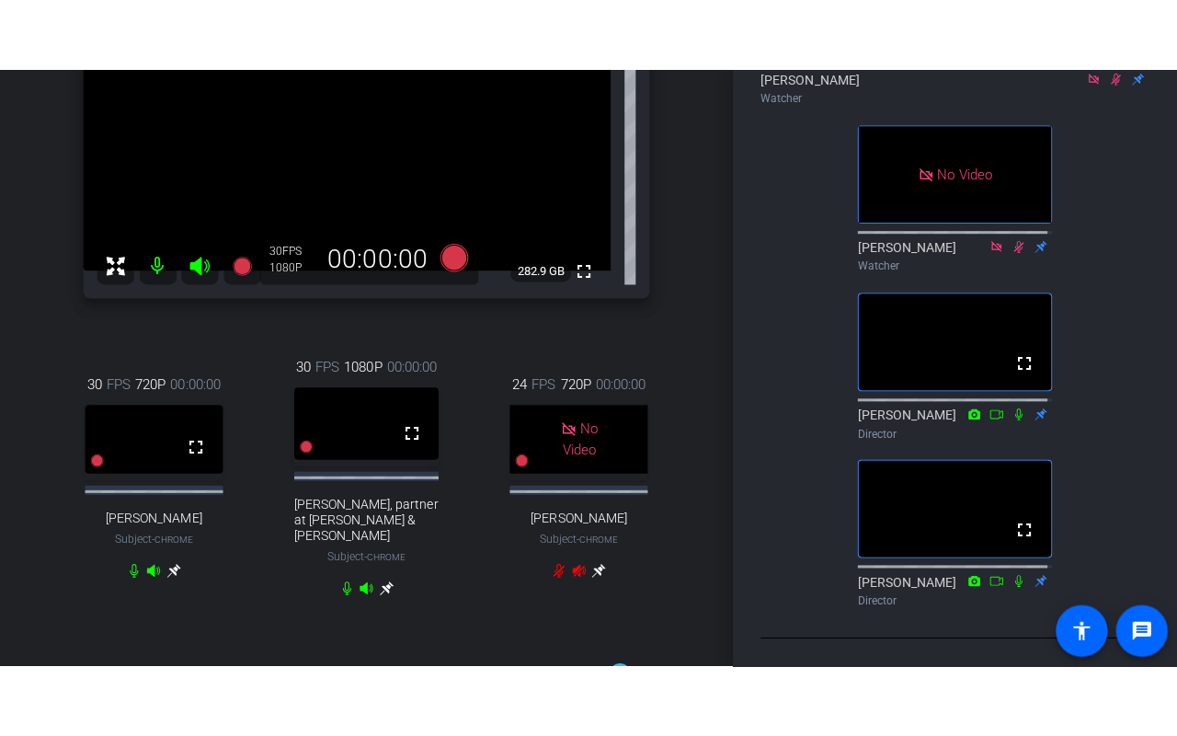
scroll to position [269, 0]
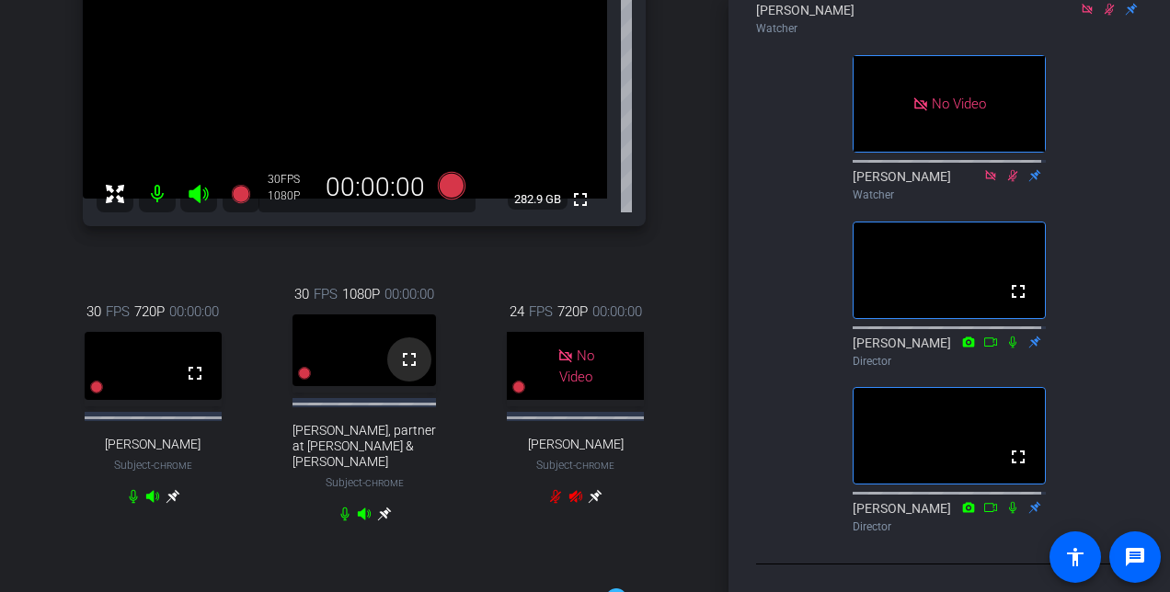
click at [408, 371] on mat-icon "fullscreen" at bounding box center [409, 360] width 22 height 22
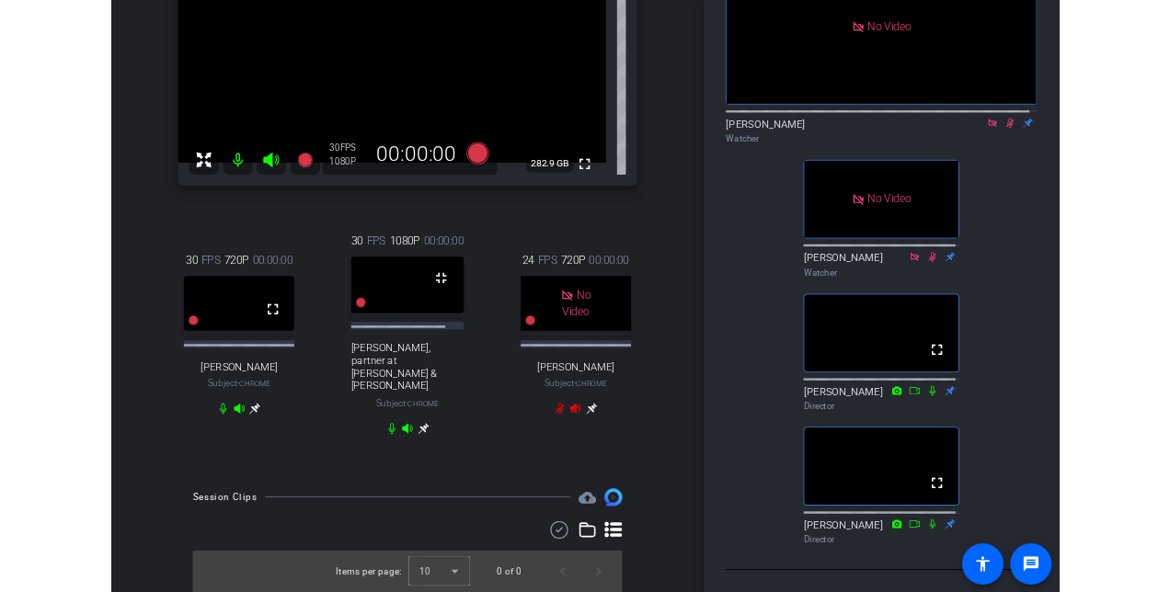
scroll to position [287, 0]
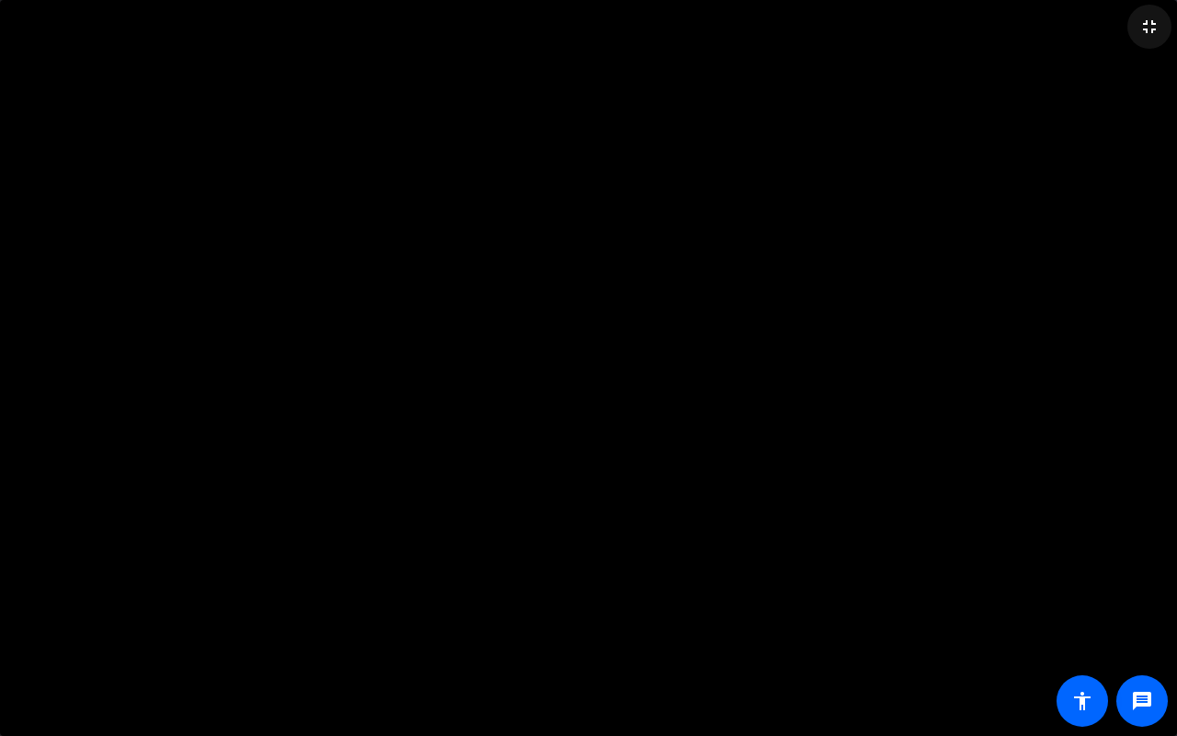
click at [1148, 27] on mat-icon "fullscreen_exit" at bounding box center [1150, 27] width 22 height 22
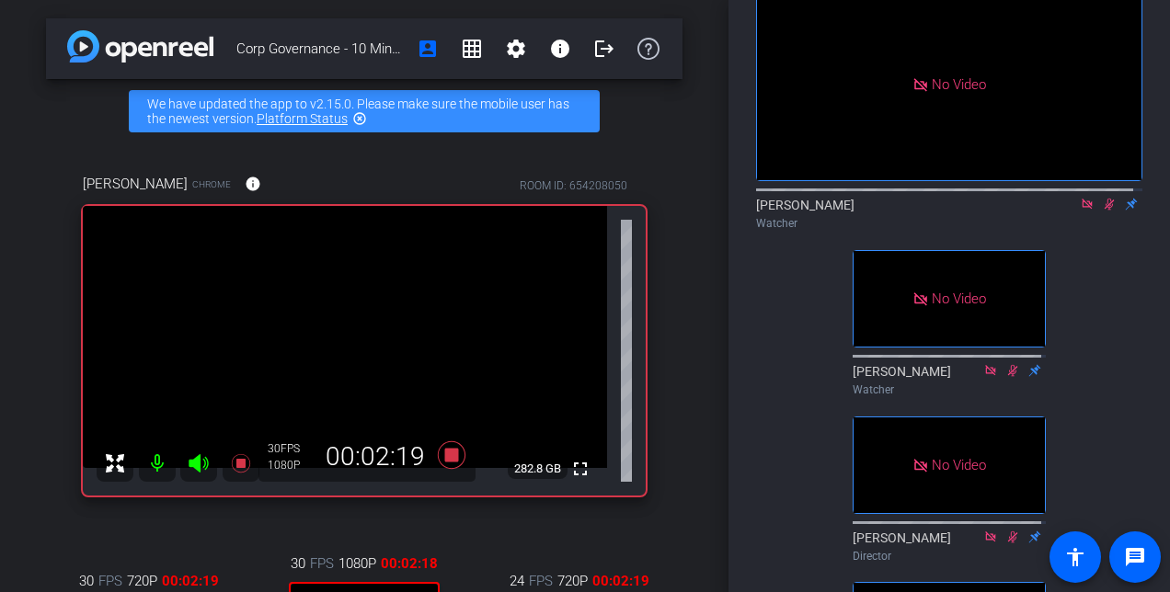
scroll to position [105, 0]
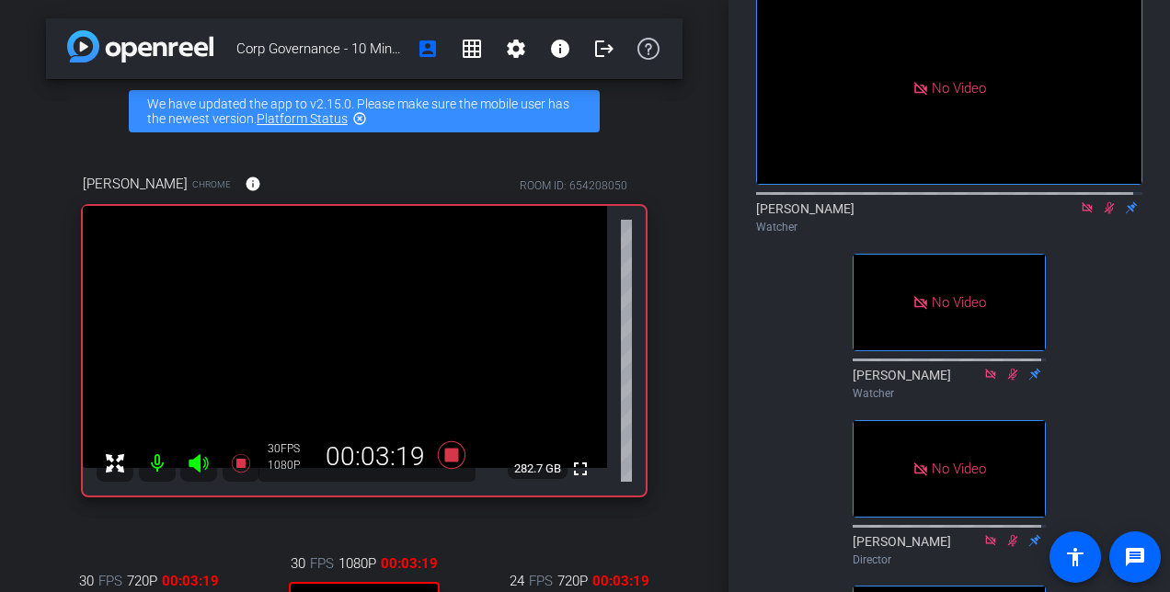
click at [1105, 214] on icon at bounding box center [1110, 208] width 10 height 12
click at [1102, 214] on icon at bounding box center [1109, 207] width 15 height 13
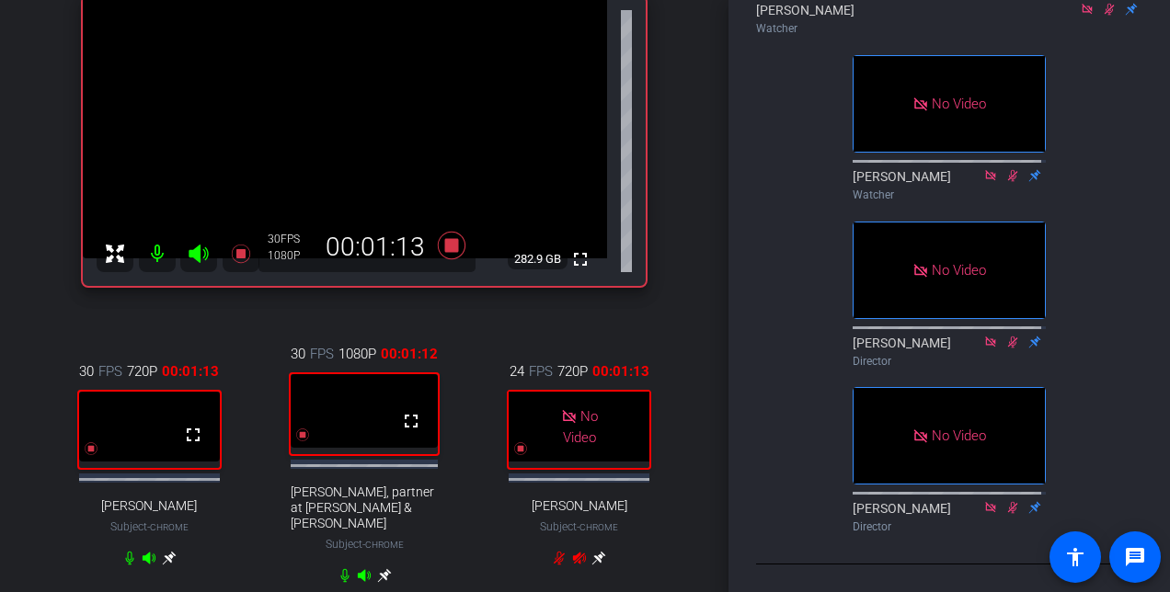
scroll to position [0, 0]
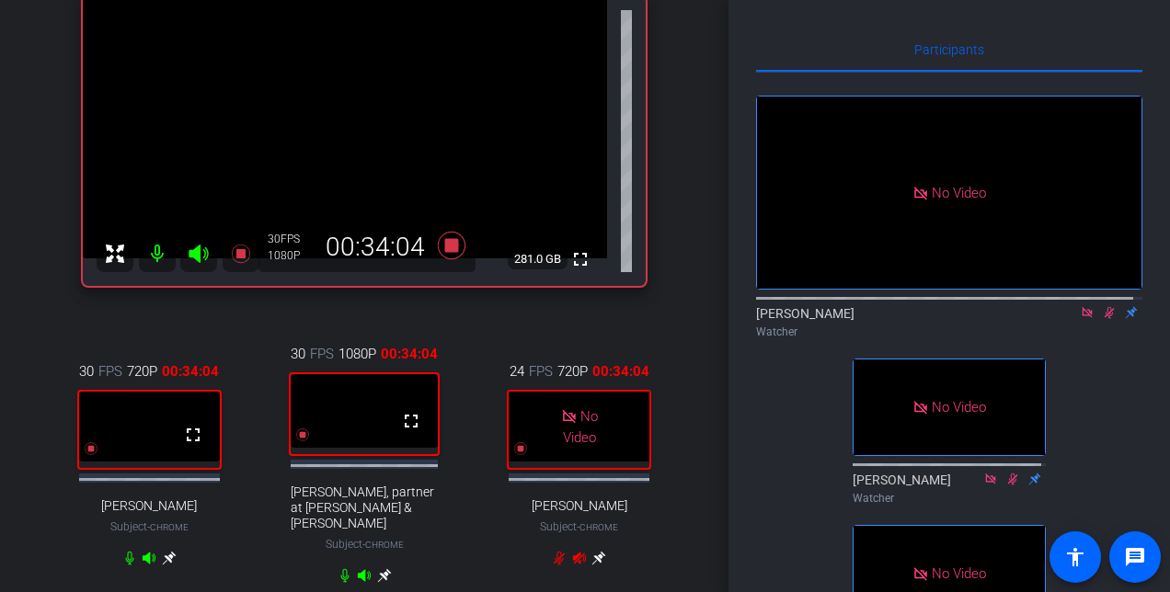
click at [1105, 319] on icon at bounding box center [1110, 313] width 10 height 12
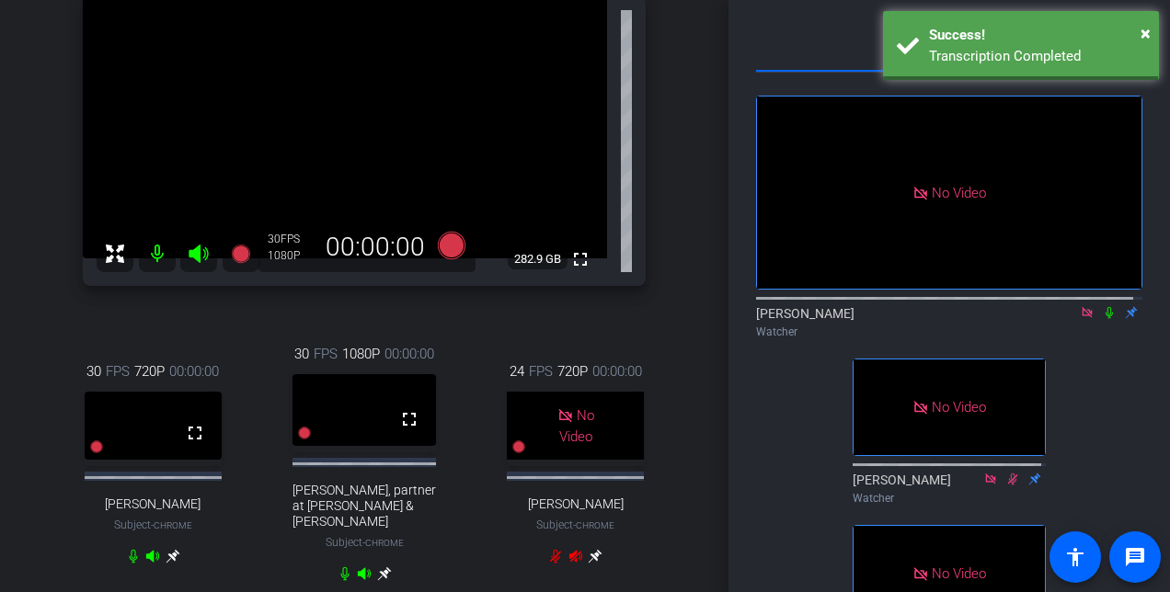
click at [1102, 319] on icon at bounding box center [1109, 312] width 15 height 13
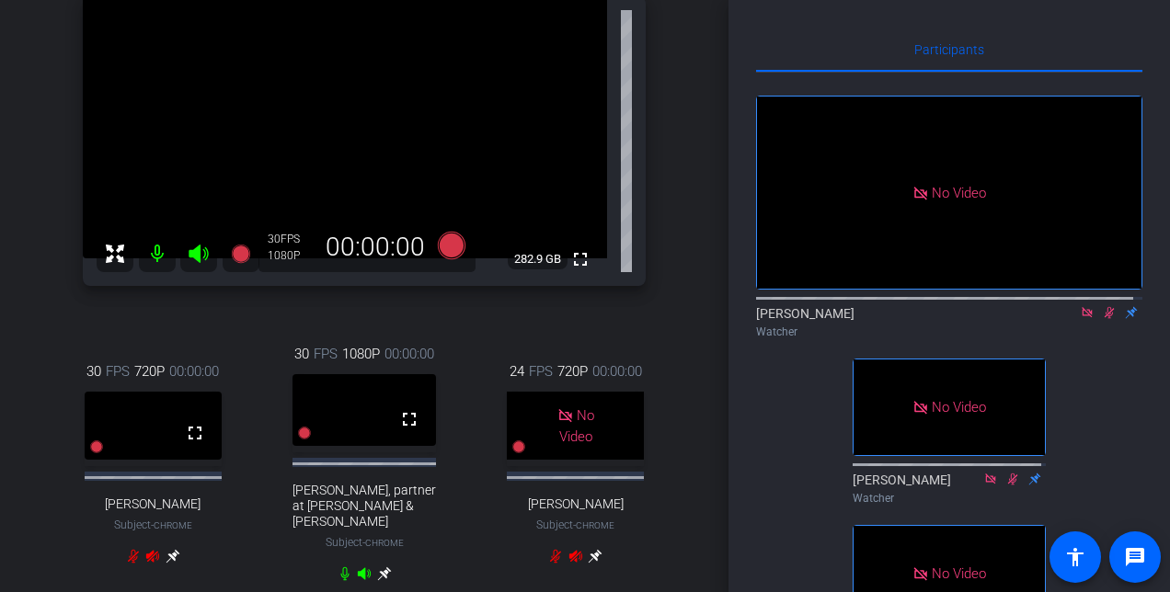
click at [1105, 319] on icon at bounding box center [1110, 313] width 10 height 12
click at [1102, 319] on icon at bounding box center [1109, 312] width 15 height 13
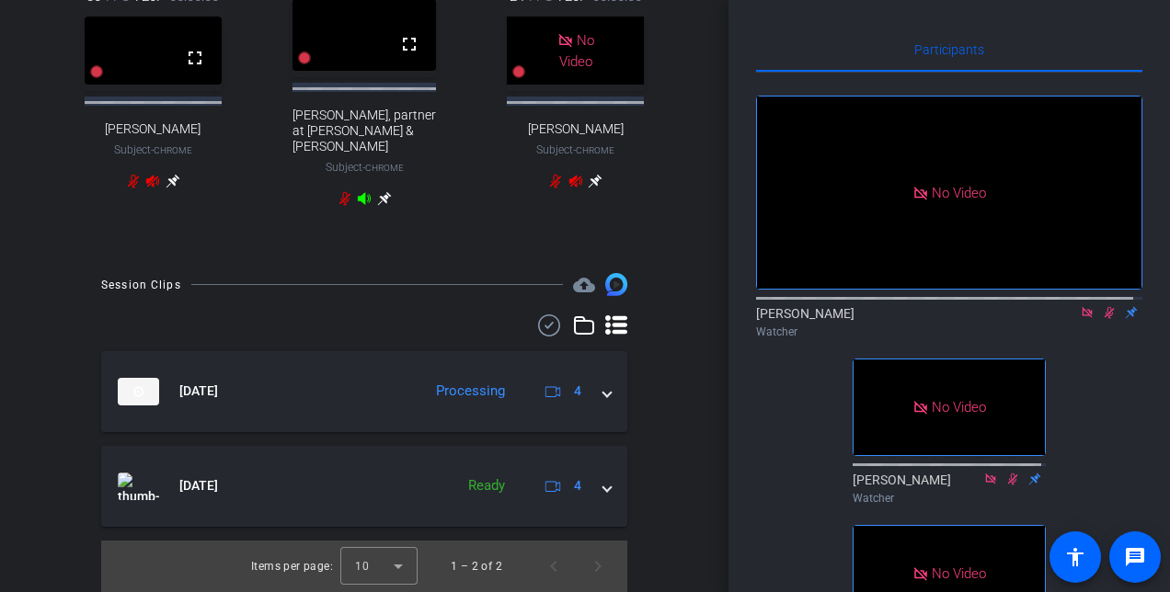
scroll to position [619, 0]
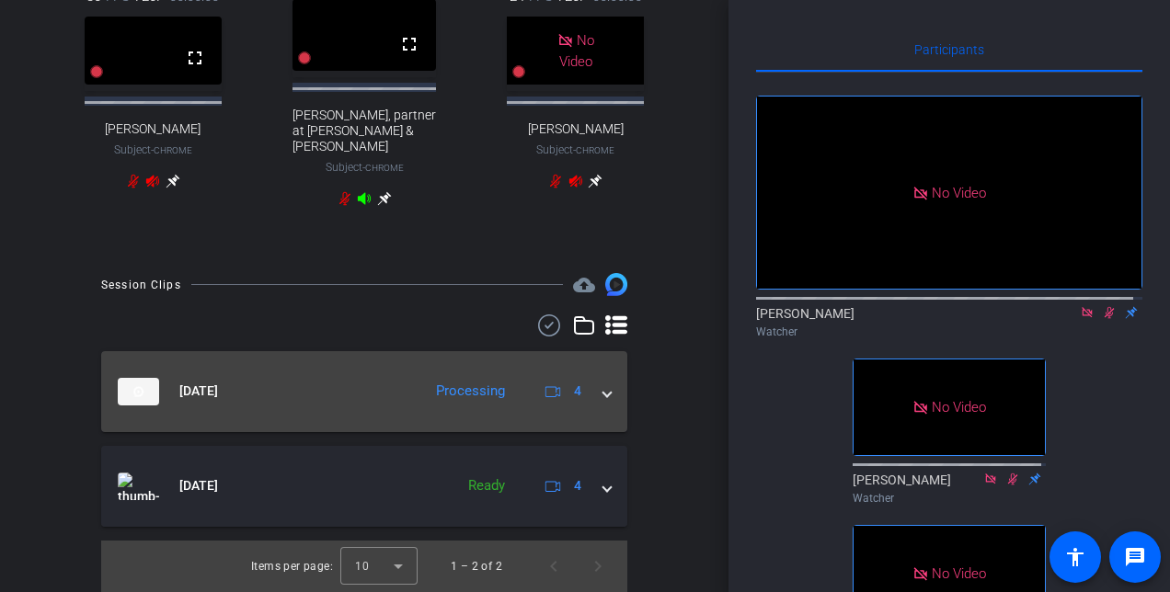
click at [603, 392] on span at bounding box center [606, 391] width 7 height 19
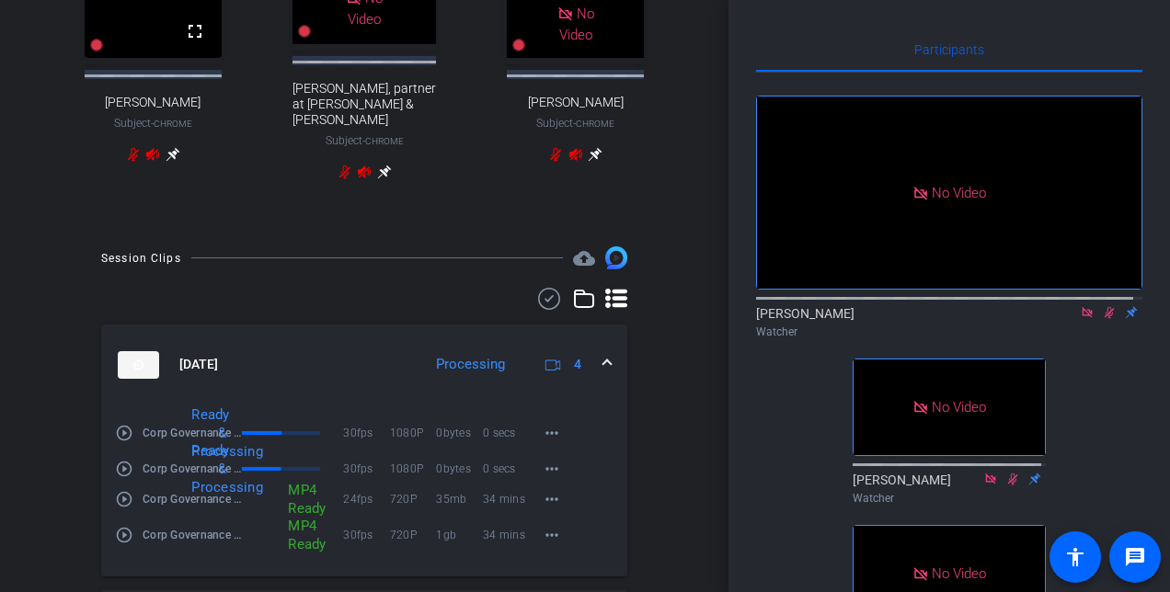
scroll to position [790, 0]
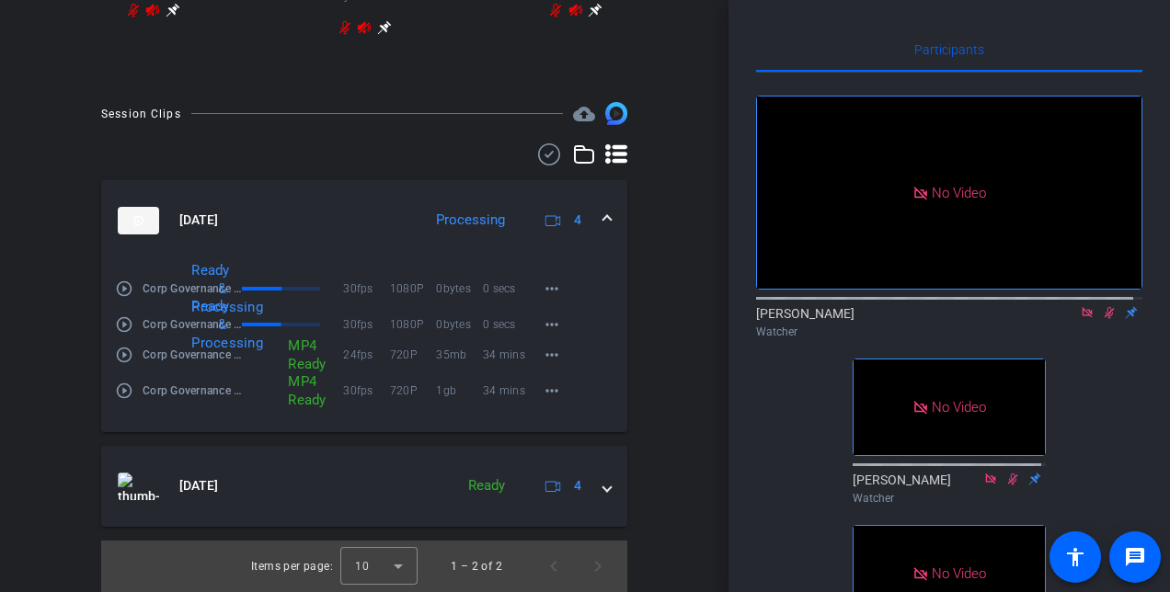
click at [68, 309] on div "Session Clips cloud_upload Aug 26, 2025 Processing 4 play_circle_outline Corp G…" at bounding box center [364, 346] width 636 height 489
click at [543, 318] on mat-icon "more_horiz" at bounding box center [552, 325] width 22 height 22
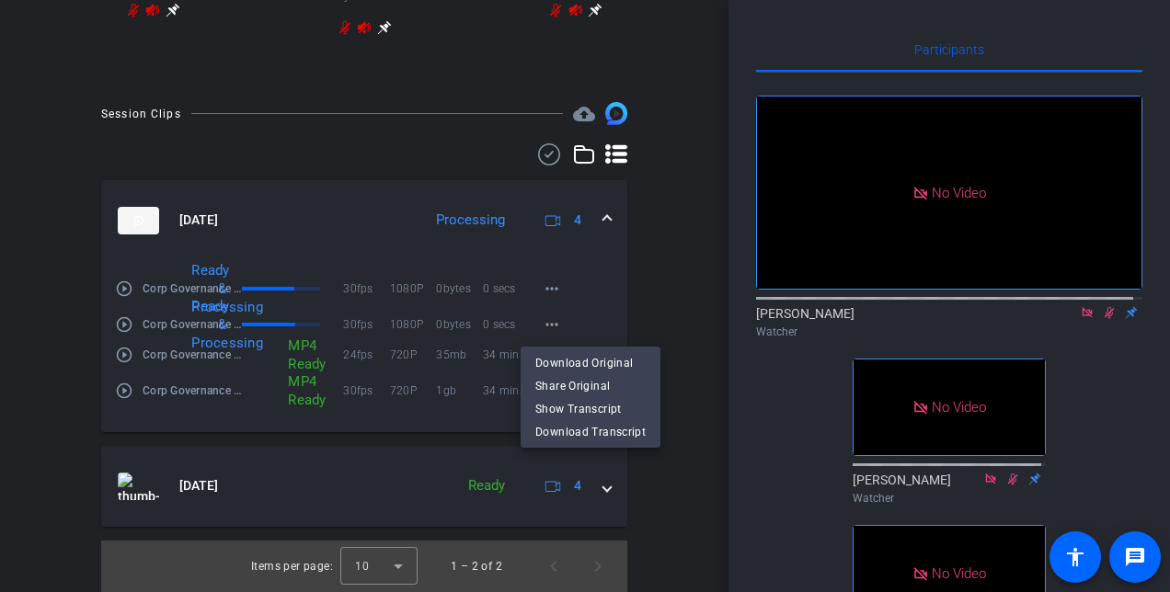
click at [676, 251] on div at bounding box center [585, 296] width 1170 height 592
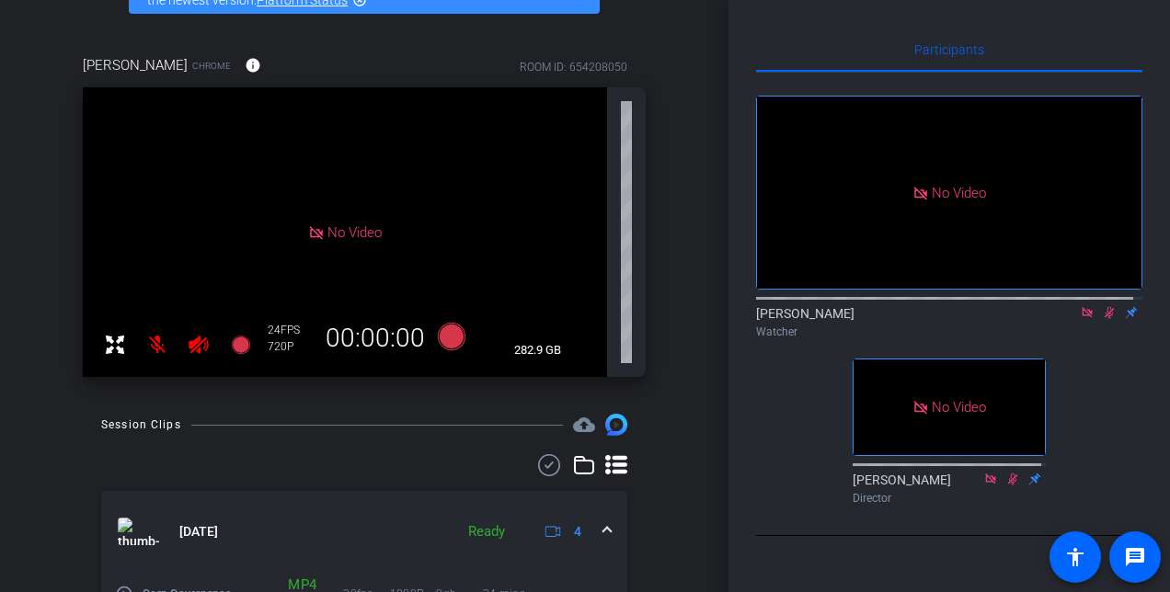
scroll to position [117, 0]
